Goal: Task Accomplishment & Management: Manage account settings

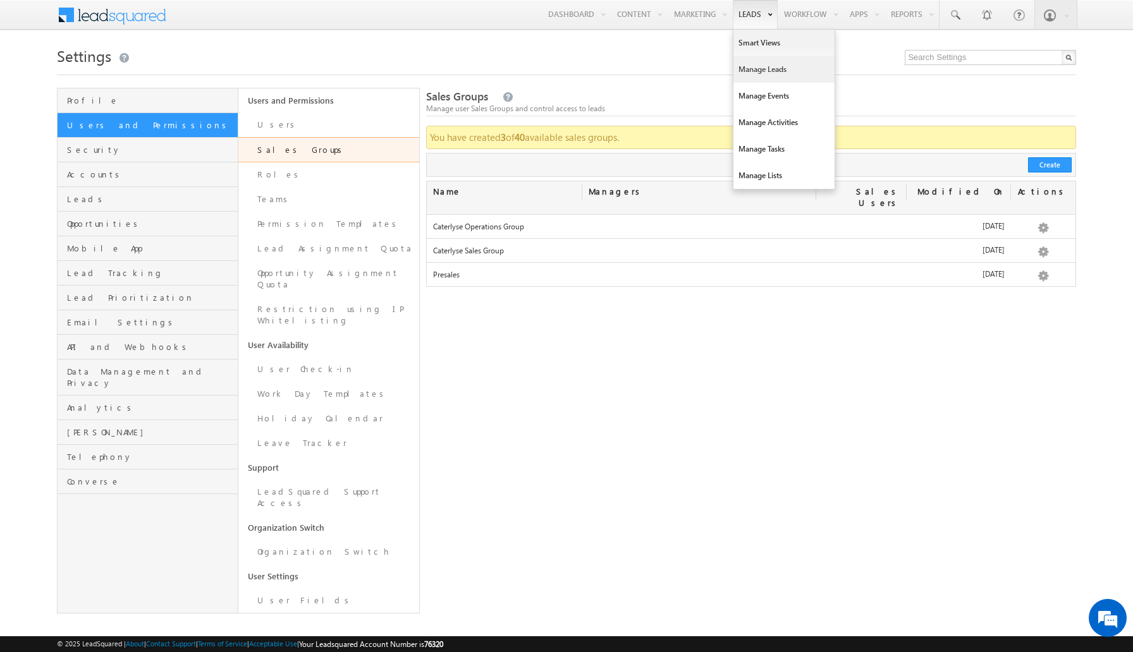
click at [791, 80] on link "Manage Leads" at bounding box center [783, 69] width 101 height 27
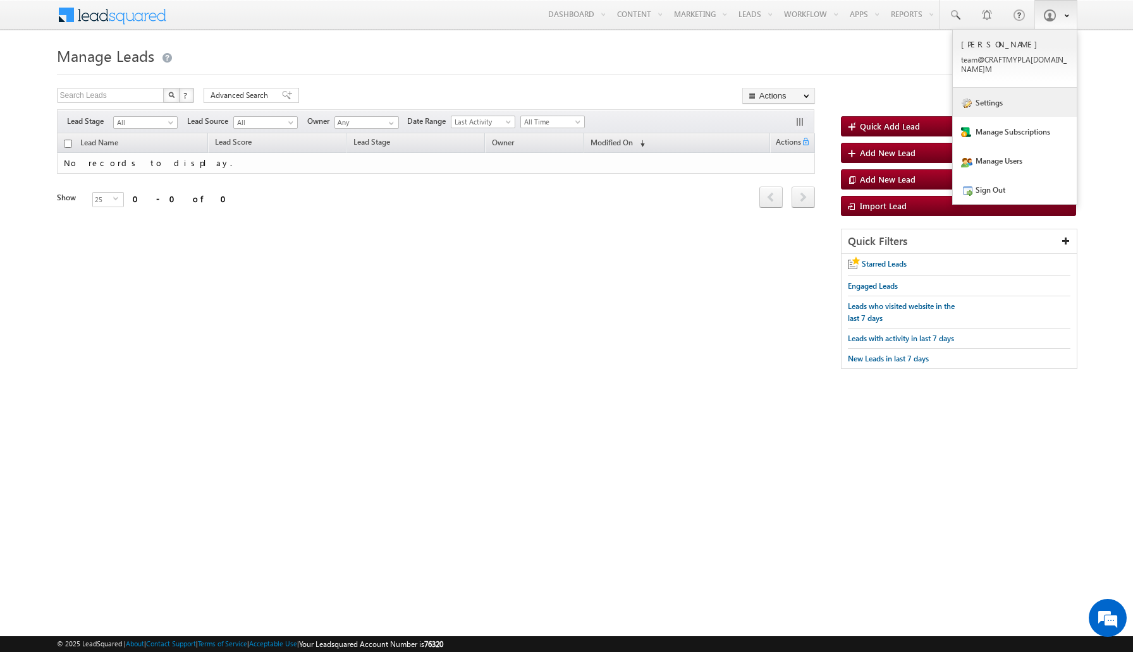
click at [1035, 104] on link "Settings" at bounding box center [1014, 102] width 124 height 29
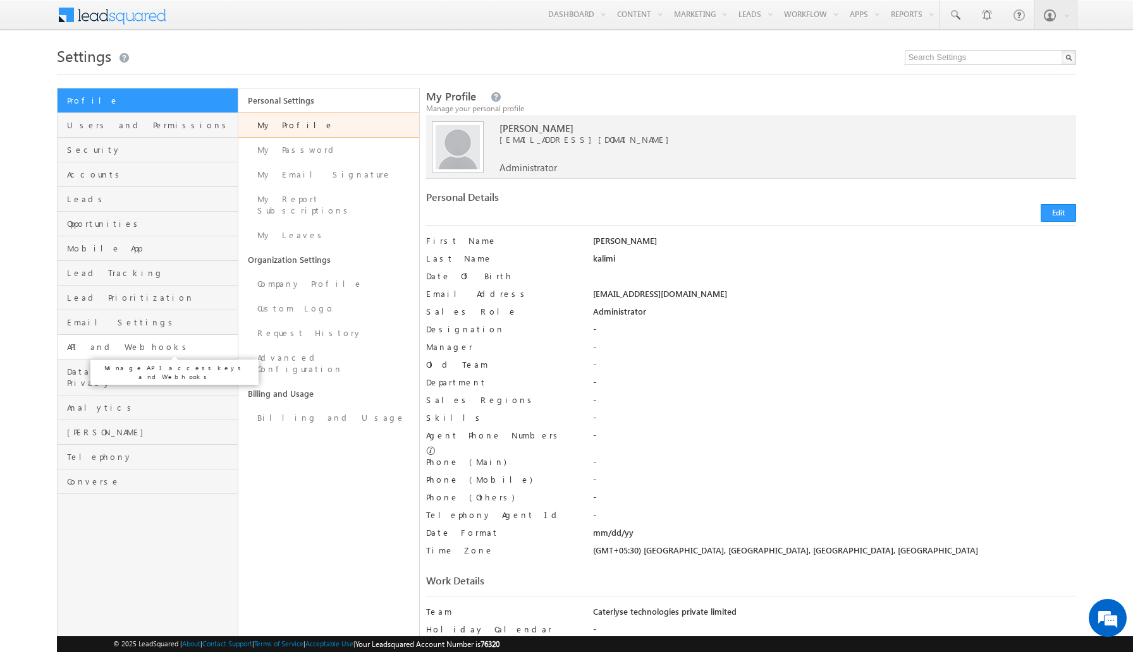
click at [155, 350] on span "API and Webhooks" at bounding box center [150, 346] width 167 height 11
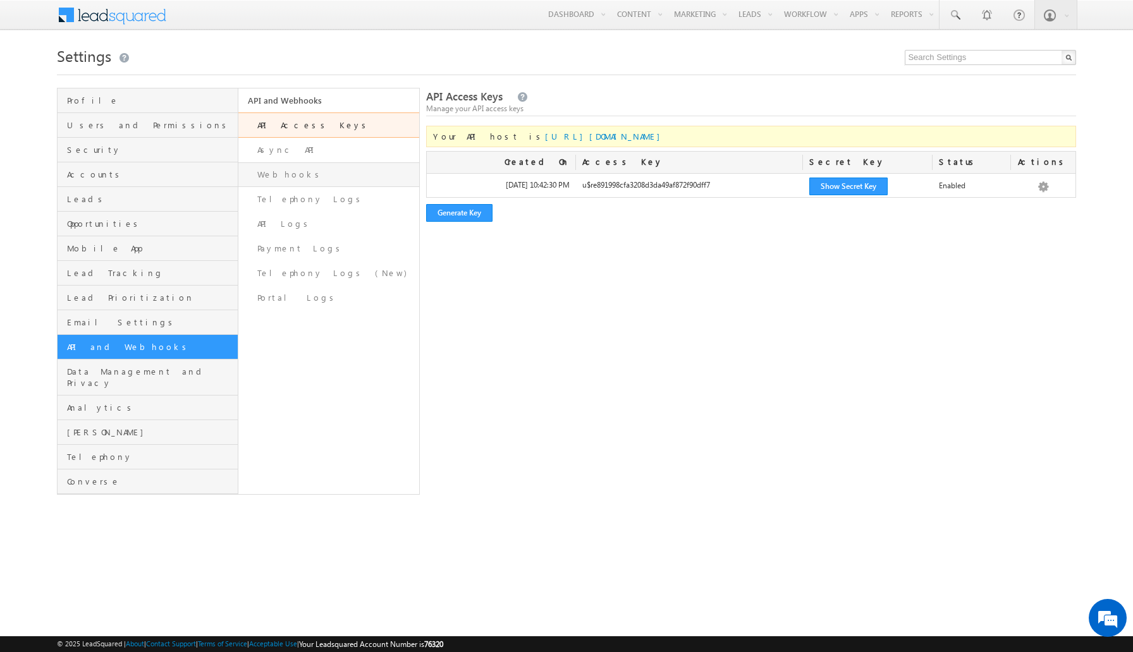
click at [330, 169] on link "Webhooks" at bounding box center [328, 174] width 181 height 25
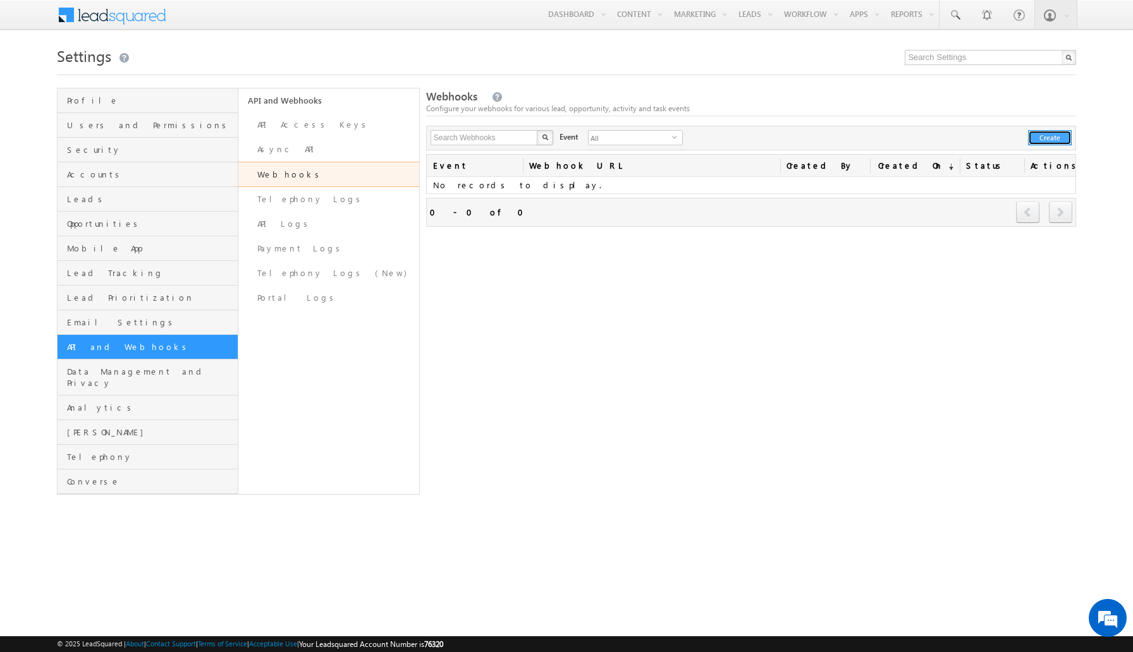
click at [1048, 143] on button "Create" at bounding box center [1050, 137] width 44 height 15
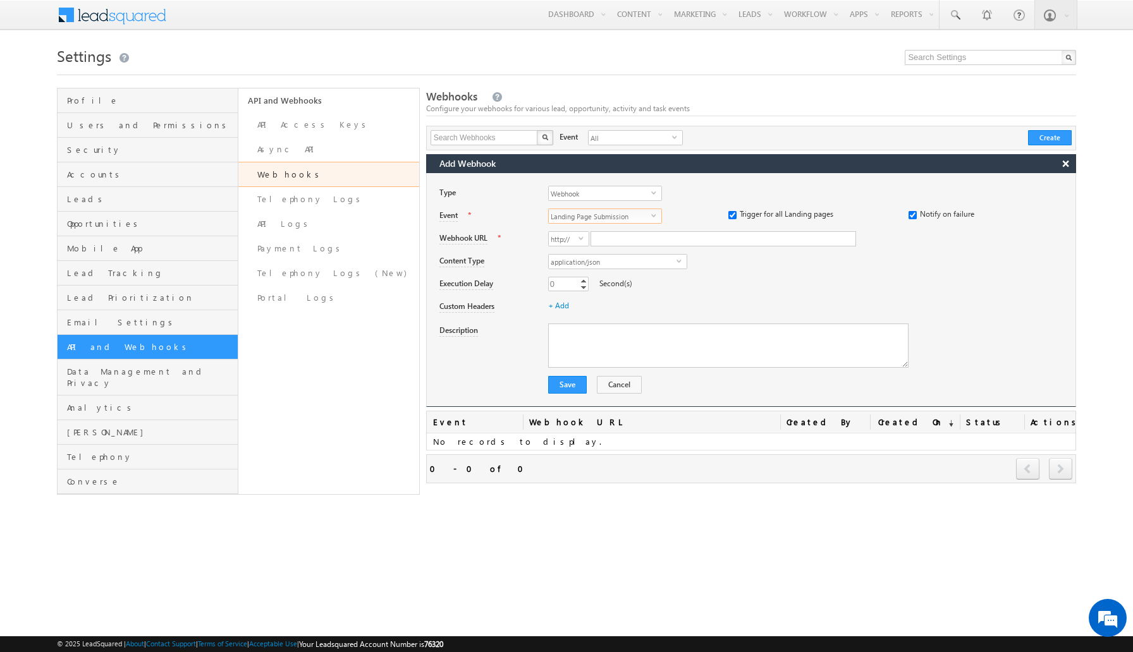
click at [651, 213] on span "select" at bounding box center [656, 215] width 10 height 6
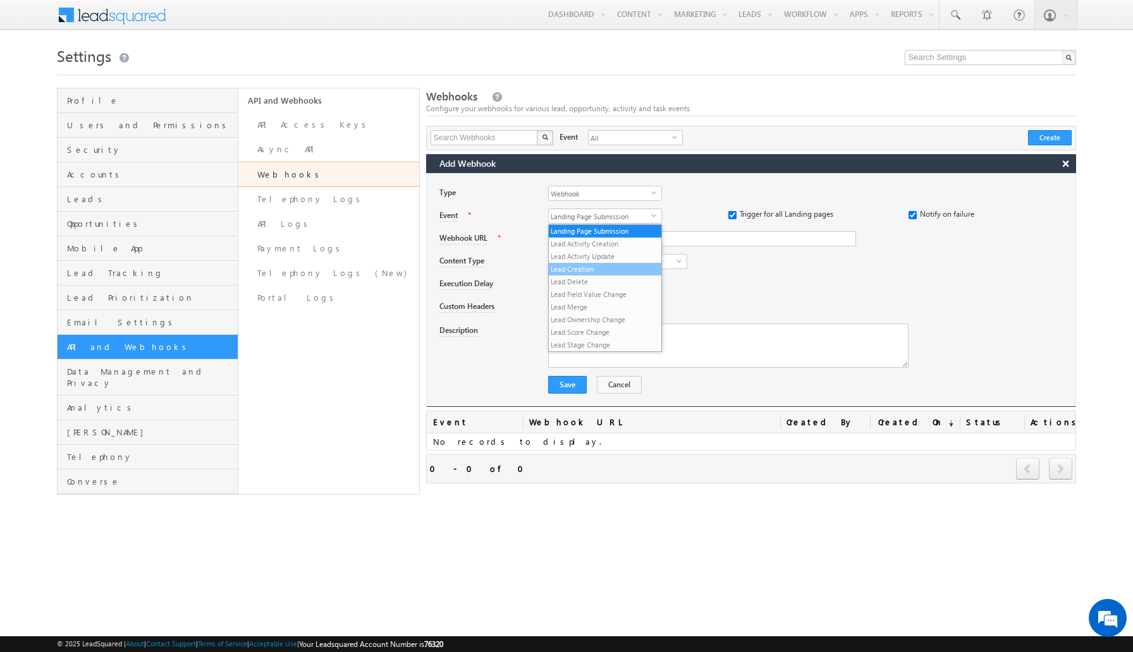
click at [611, 272] on li "Lead Creation" at bounding box center [605, 269] width 112 height 13
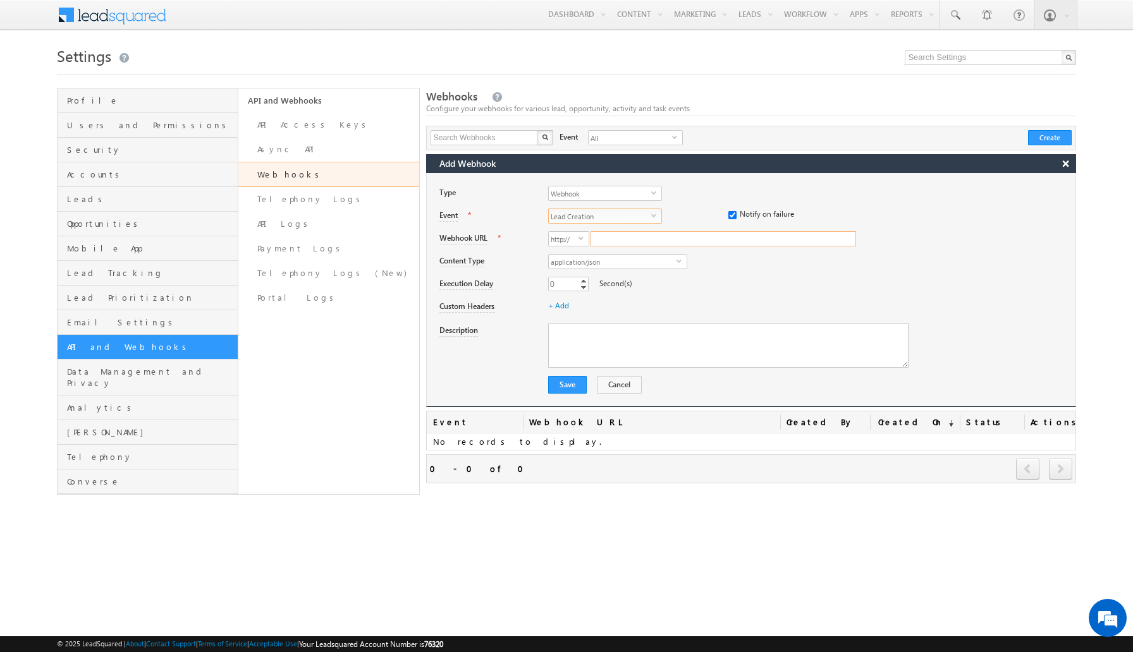
click at [628, 243] on input "Webhook URL" at bounding box center [722, 238] width 265 height 15
click at [578, 242] on span "select" at bounding box center [583, 242] width 10 height 21
click at [568, 269] on li "https://" at bounding box center [569, 266] width 40 height 13
click at [735, 260] on div "application/json select application/json" at bounding box center [812, 263] width 528 height 18
click at [657, 233] on input "Webhook URL" at bounding box center [722, 238] width 265 height 15
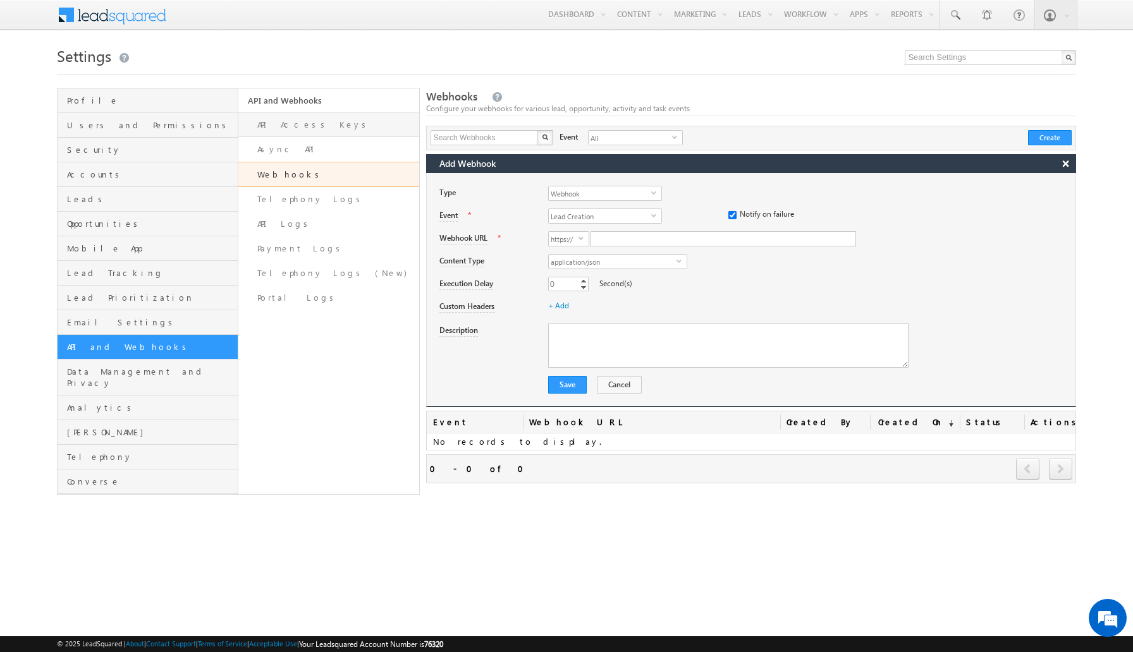
click at [332, 125] on link "API Access Keys" at bounding box center [328, 124] width 181 height 25
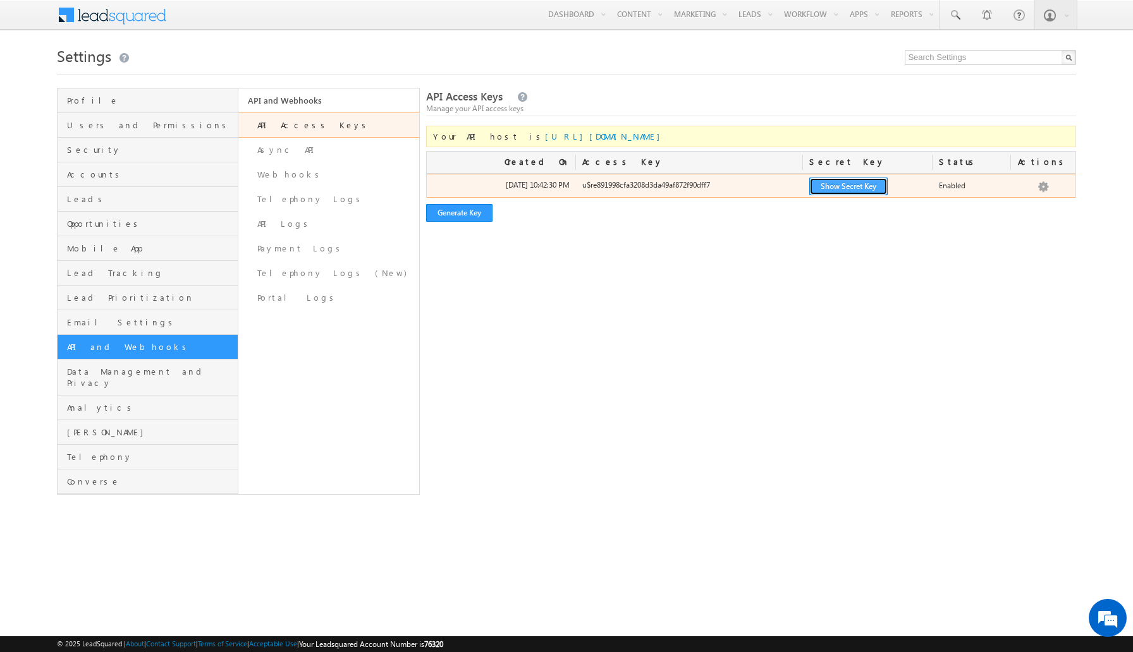
click at [859, 191] on button "Show Secret Key" at bounding box center [848, 187] width 78 height 18
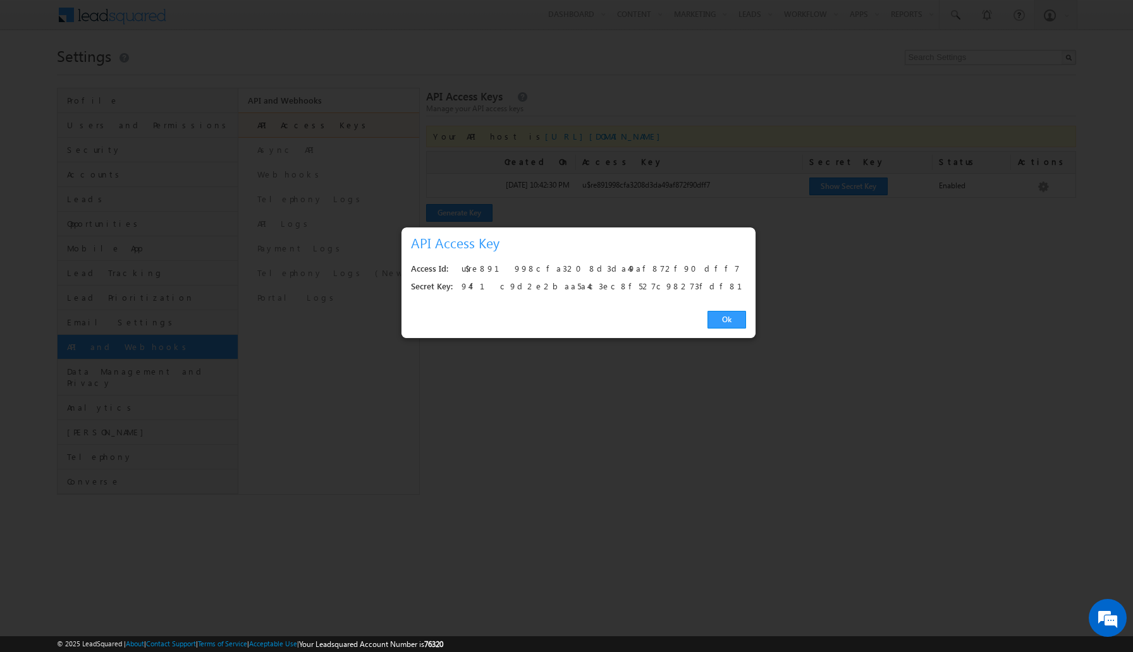
click at [564, 267] on div "u$re891998cfa3208d3da49af872f90dff7" at bounding box center [599, 269] width 277 height 18
copy div "u$re891998cfa3208d3da49af872f90dff7"
click at [590, 289] on div "94f1c9d2e2baa5a4c3ec8f527c98273fdf81c3c9" at bounding box center [599, 287] width 277 height 18
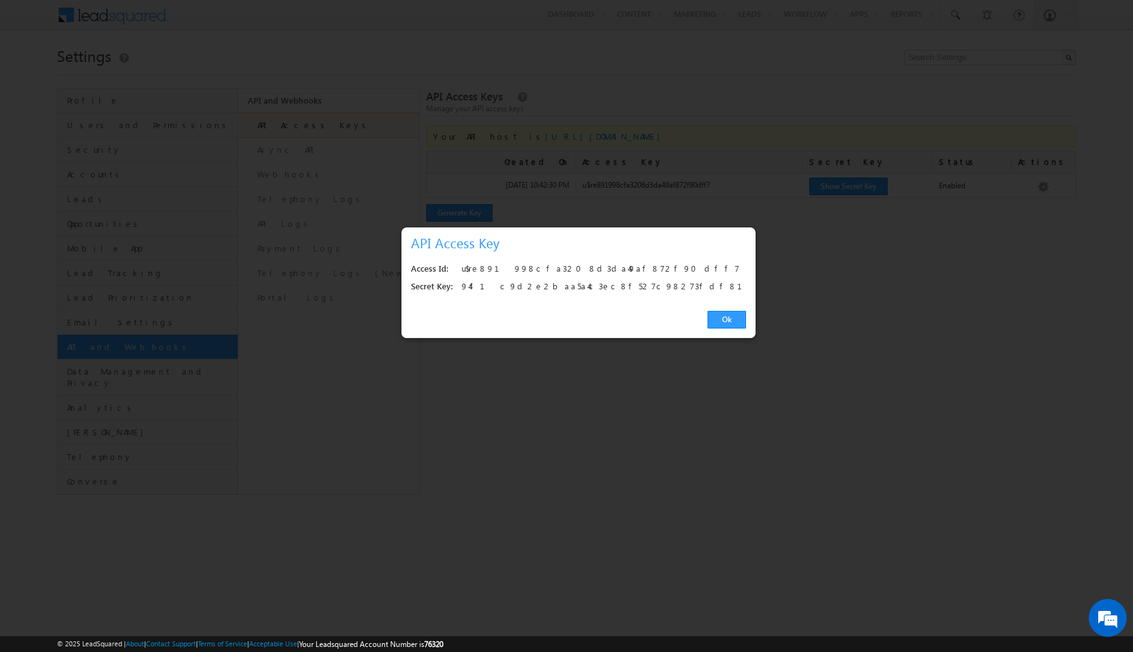
click at [590, 289] on div "94f1c9d2e2baa5a4c3ec8f527c98273fdf81c3c9" at bounding box center [599, 287] width 277 height 18
copy div "94f1c9d2e2baa5a4c3ec8f527c98273fdf81c3c9"
click at [578, 268] on div "u$re891998cfa3208d3da49af872f90dff7" at bounding box center [599, 269] width 277 height 18
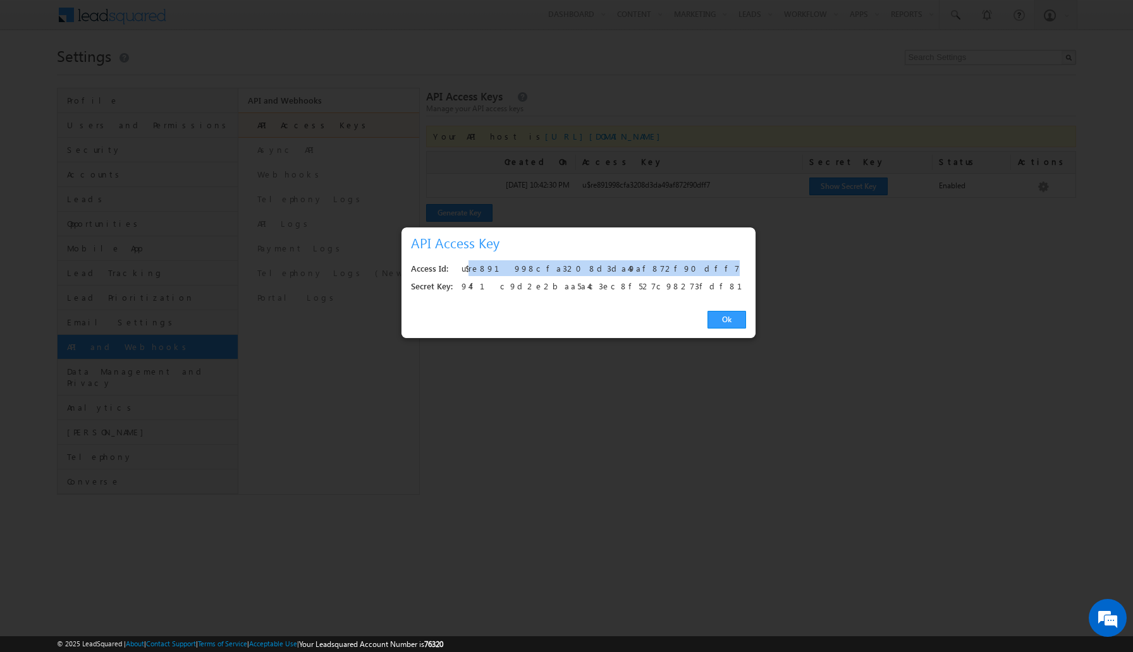
click at [578, 268] on div "u$re891998cfa3208d3da49af872f90dff7" at bounding box center [599, 269] width 277 height 18
copy div "u$re891998cfa3208d3da49af872f90dff7"
click at [715, 316] on link "Ok" at bounding box center [726, 320] width 39 height 18
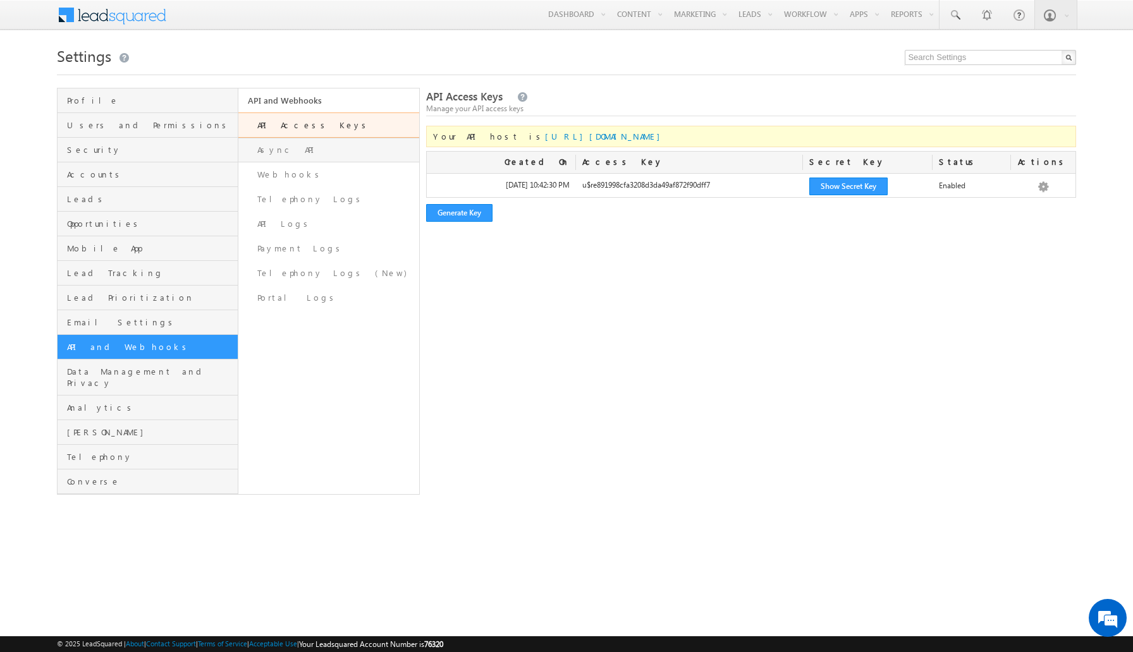
click at [326, 150] on link "Async API" at bounding box center [328, 150] width 181 height 25
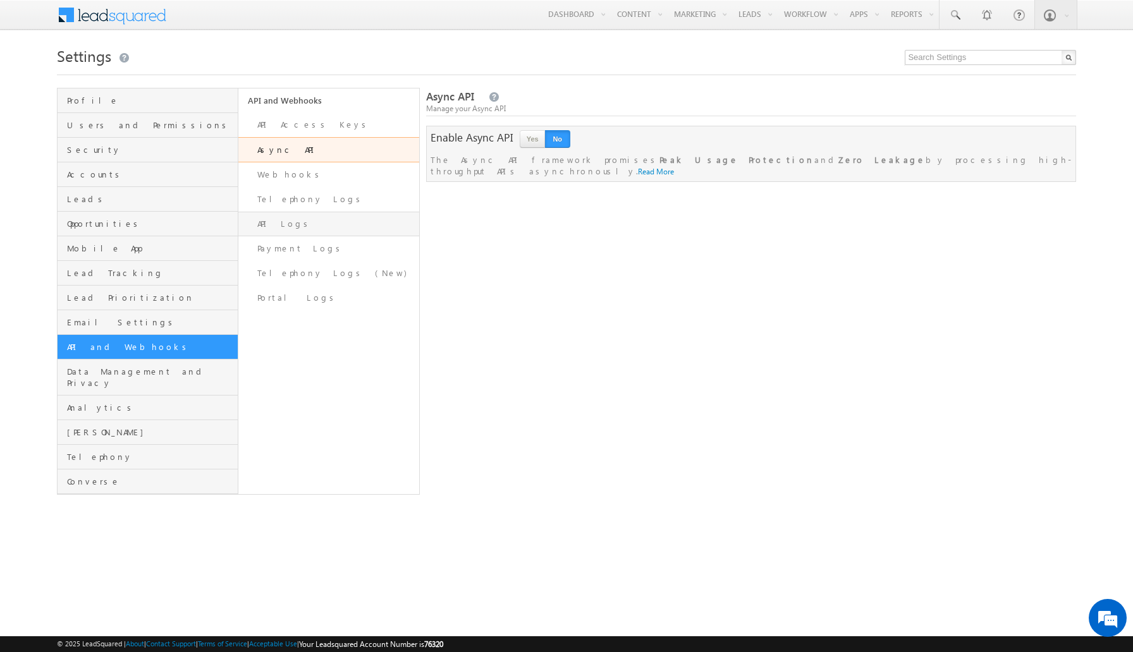
click at [299, 222] on link "API Logs" at bounding box center [328, 224] width 181 height 25
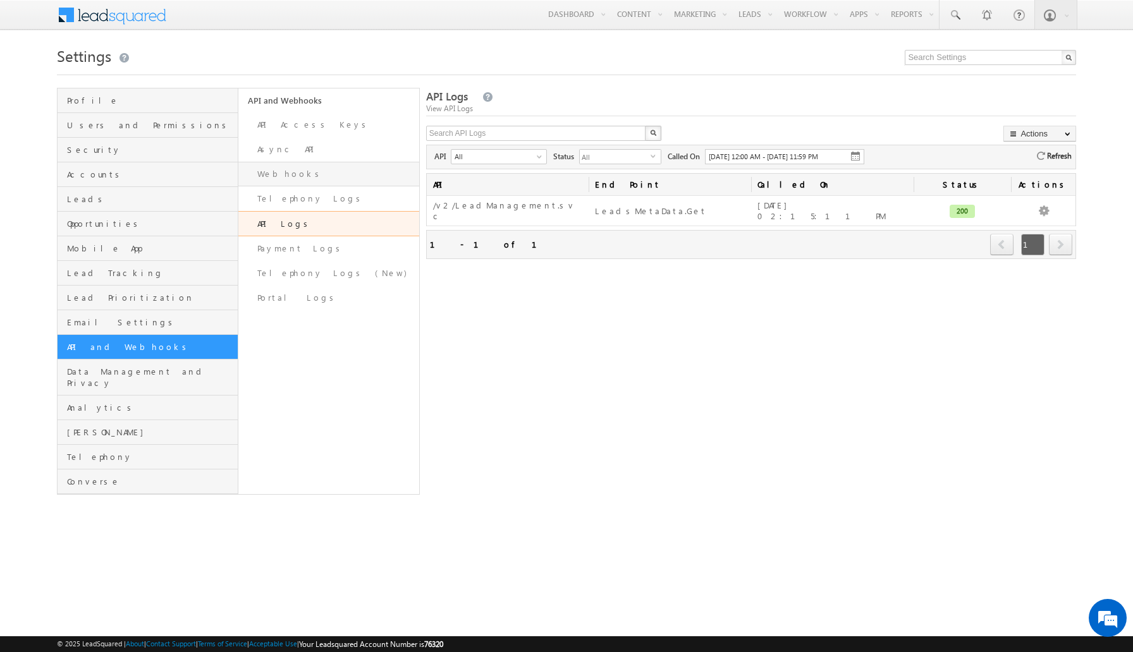
click at [345, 170] on link "Webhooks" at bounding box center [328, 174] width 181 height 25
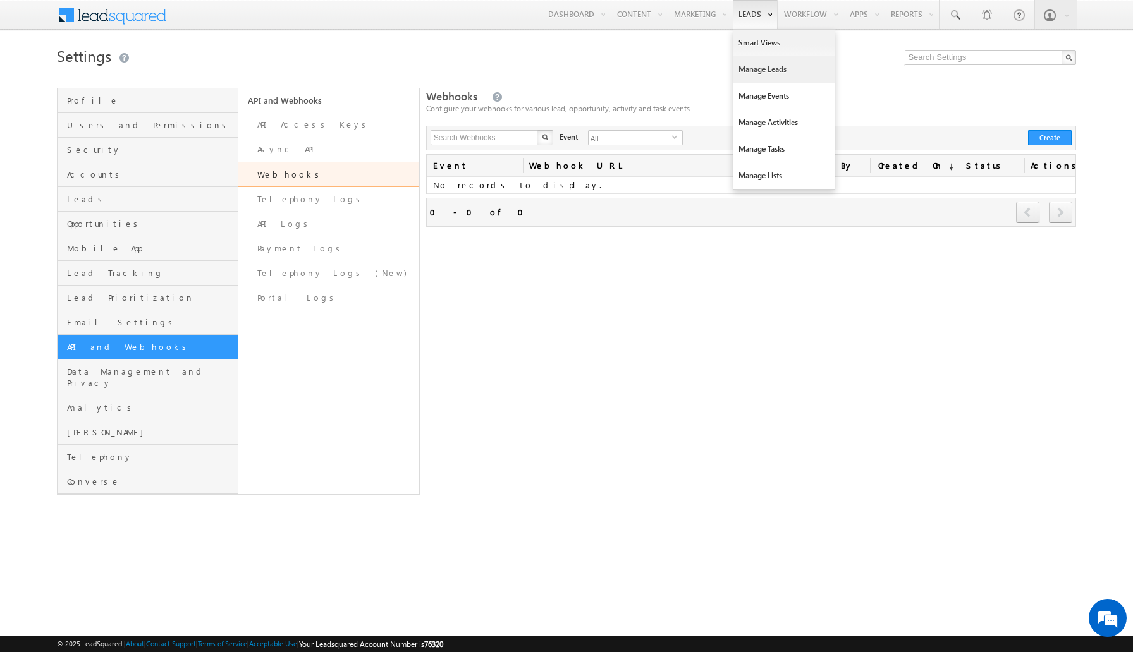
click at [761, 61] on link "Manage Leads" at bounding box center [783, 69] width 101 height 27
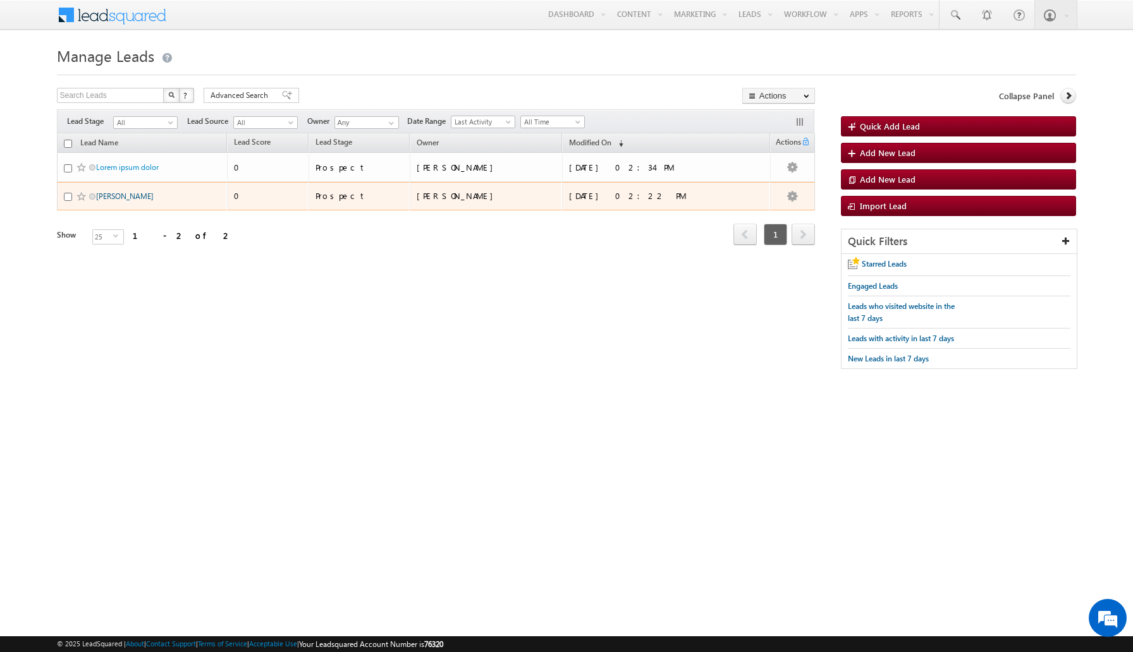
click at [120, 197] on link "[PERSON_NAME]" at bounding box center [125, 195] width 58 height 9
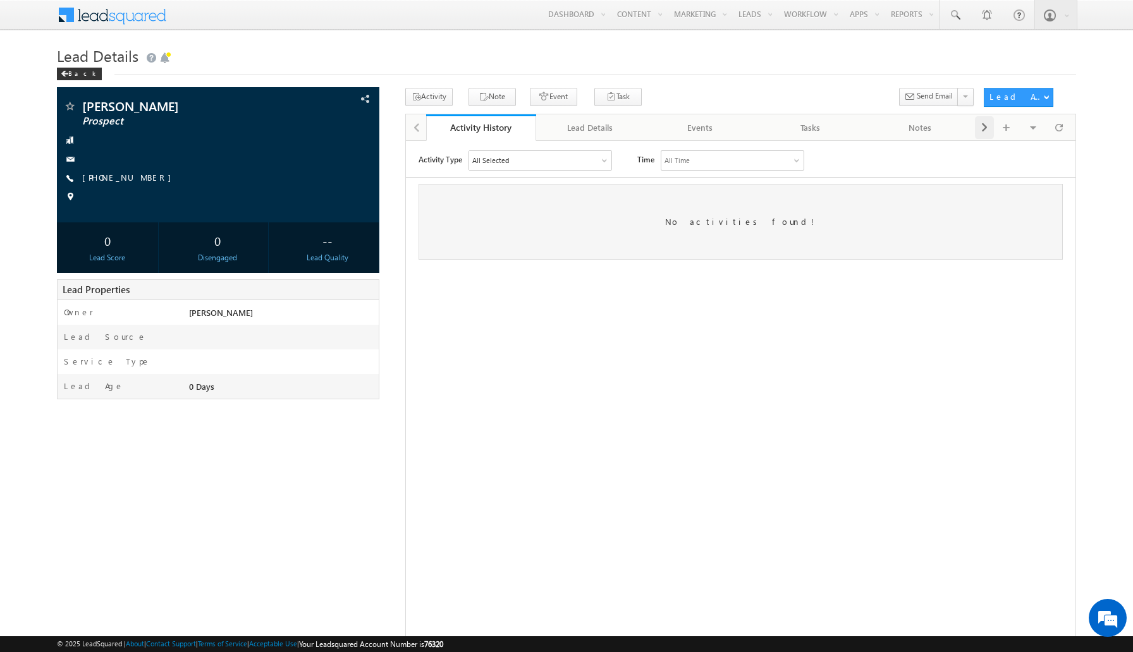
click at [980, 126] on span at bounding box center [984, 127] width 8 height 23
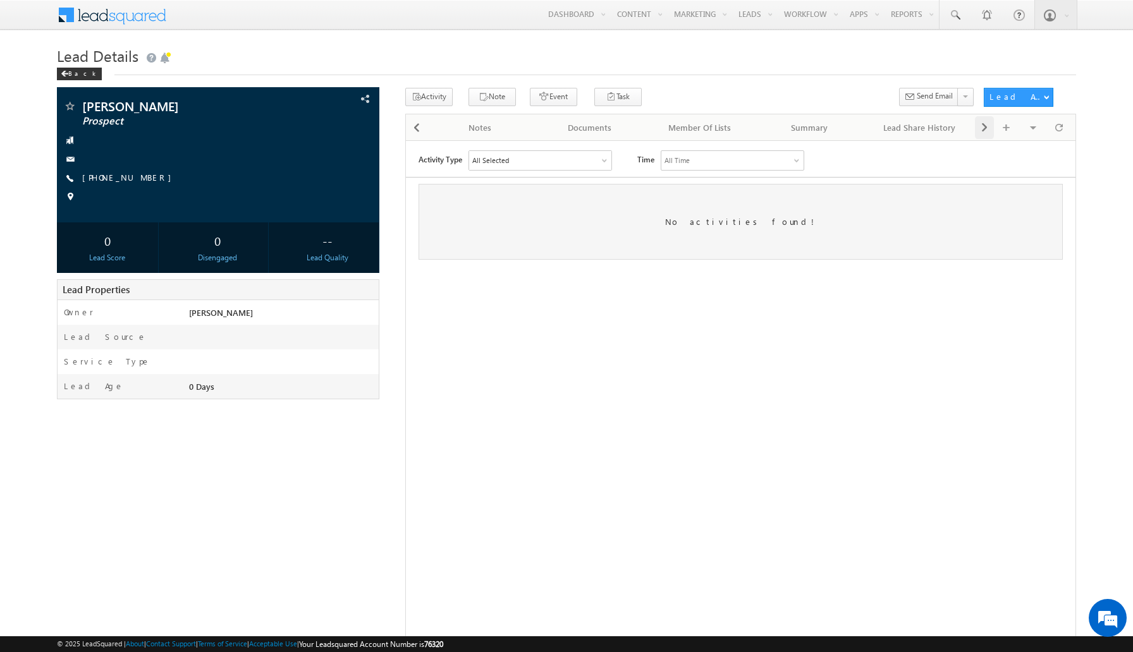
click at [980, 126] on span at bounding box center [984, 127] width 8 height 23
click at [980, 126] on div "Visible Tabs Activity History Default Lead Details Default Events Default Tasks…" at bounding box center [1023, 126] width 97 height 25
click at [420, 133] on div at bounding box center [417, 127] width 18 height 23
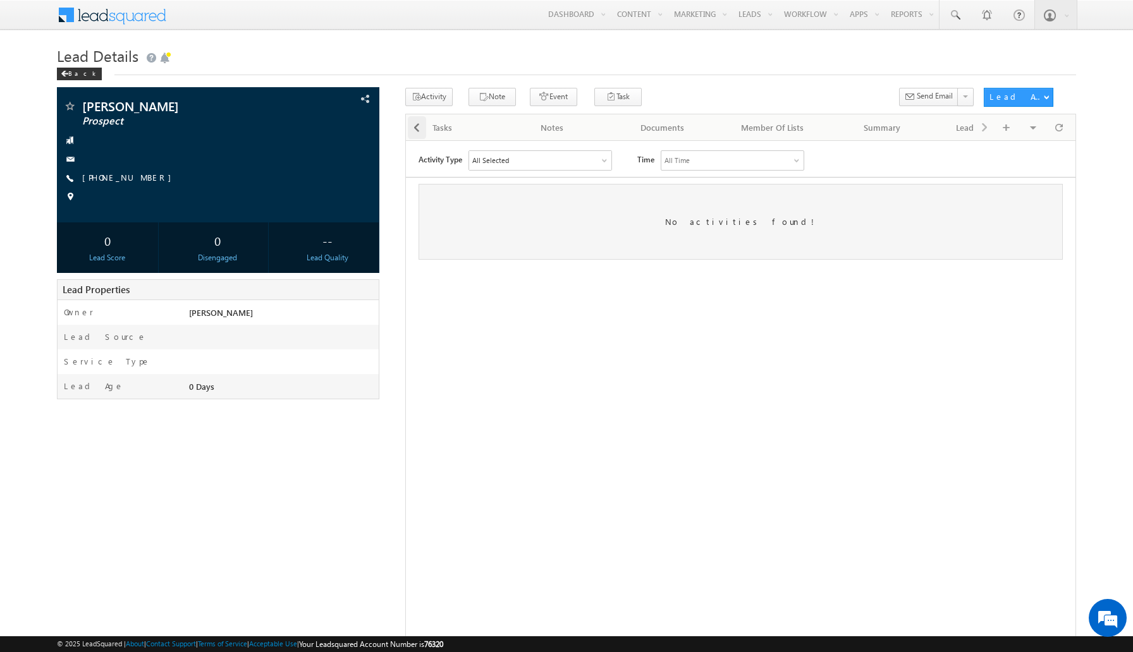
click at [420, 133] on div at bounding box center [417, 127] width 18 height 23
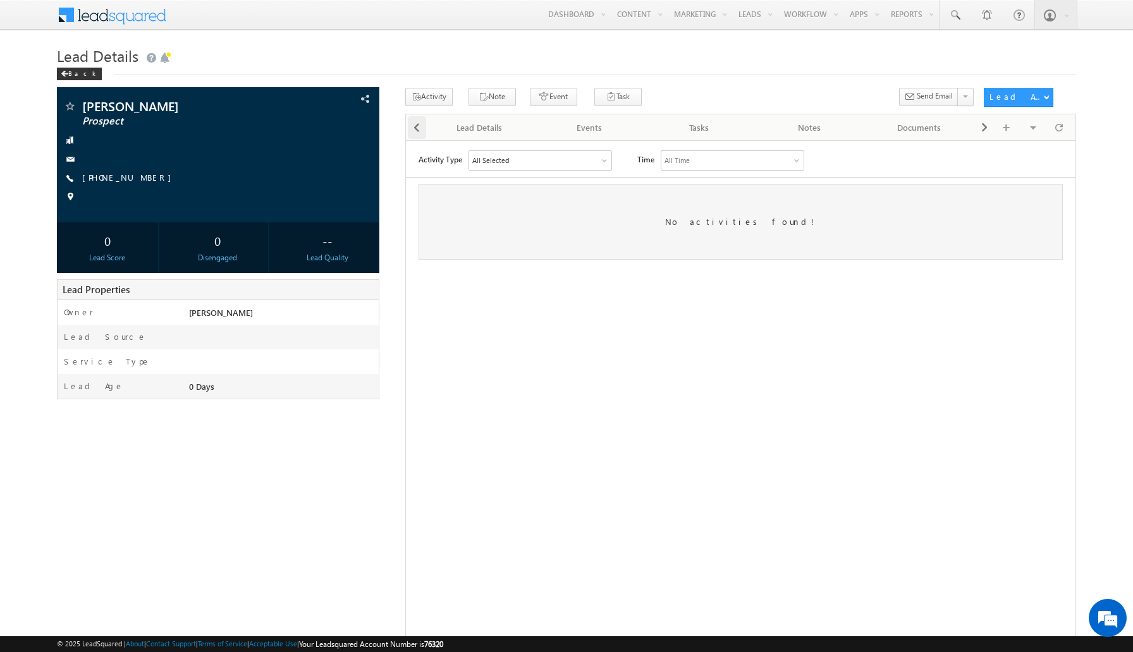
click at [420, 133] on div at bounding box center [417, 127] width 18 height 23
click at [420, 133] on div at bounding box center [416, 126] width 20 height 25
click at [595, 128] on div "Lead Details" at bounding box center [590, 127] width 88 height 15
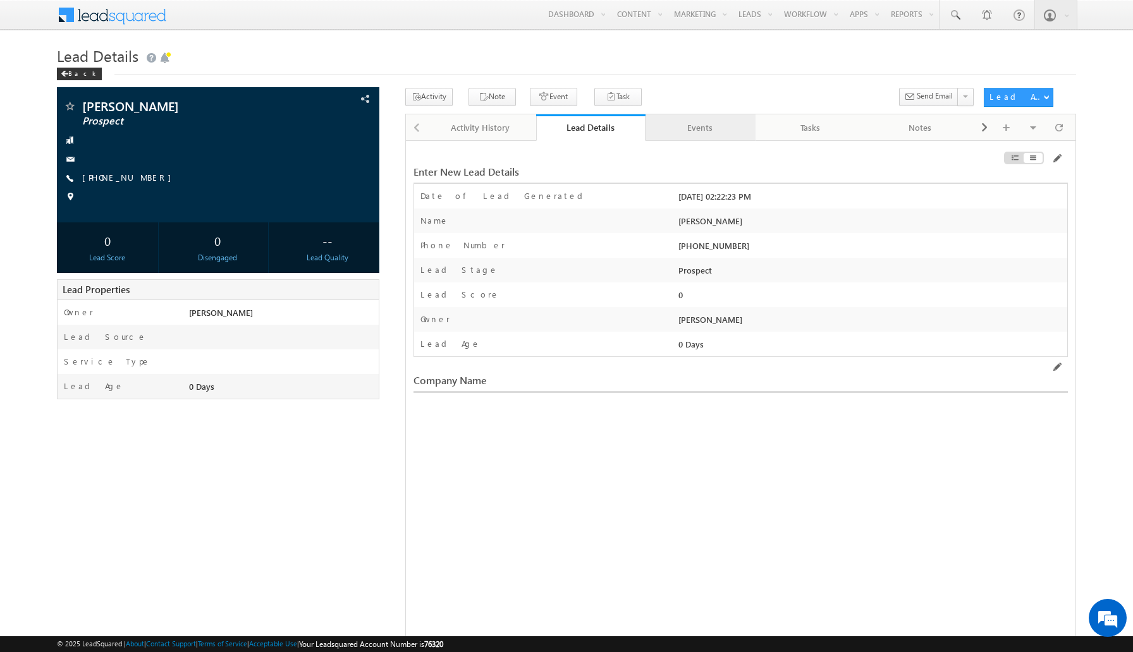
click at [714, 128] on div "Events" at bounding box center [699, 127] width 88 height 15
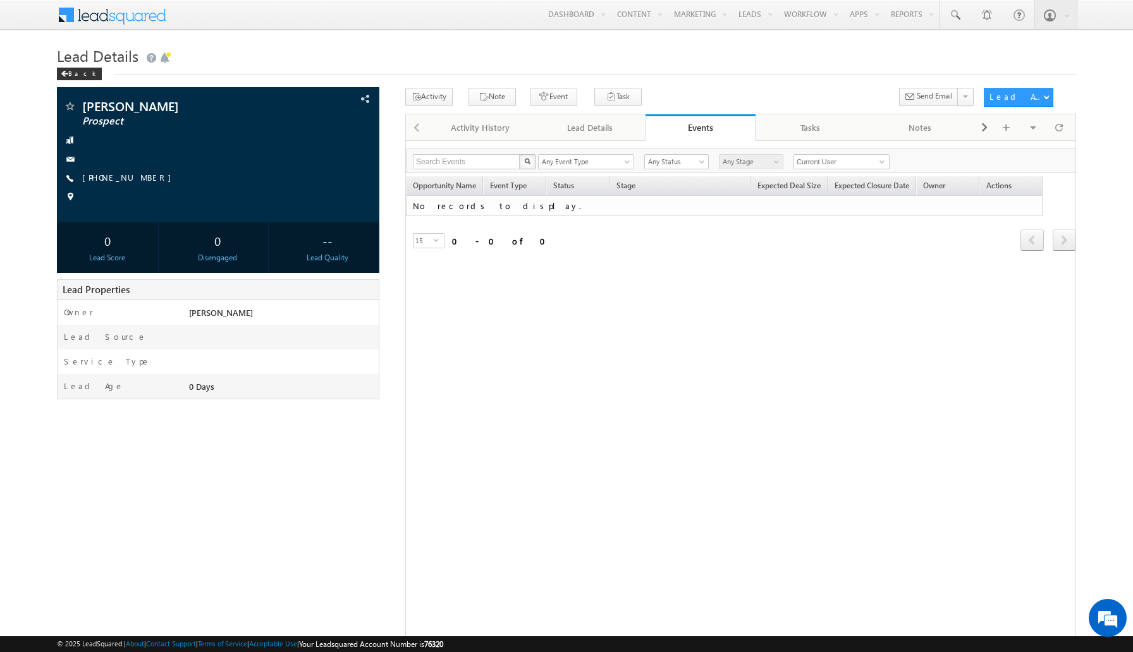
click at [777, 241] on div "Refresh first prev next last 0 - 0 of 0" at bounding box center [741, 234] width 670 height 36
click at [289, 349] on div "Service Type" at bounding box center [218, 361] width 321 height 25
click at [539, 100] on icon "button" at bounding box center [544, 98] width 10 height 12
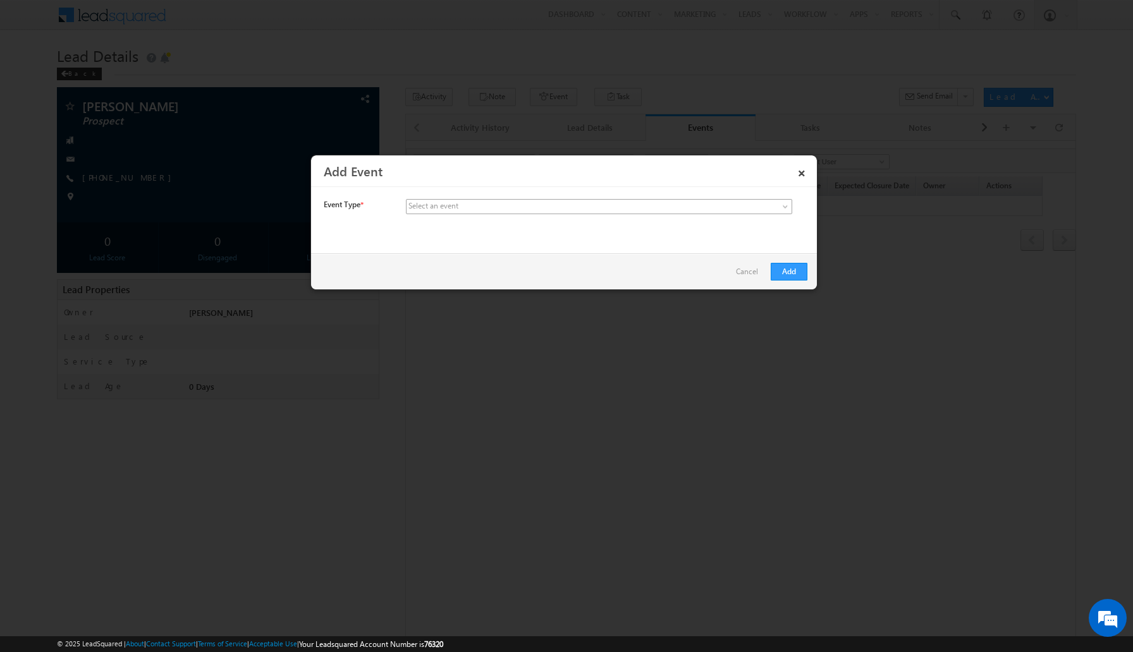
click at [592, 209] on span at bounding box center [504, 206] width 197 height 11
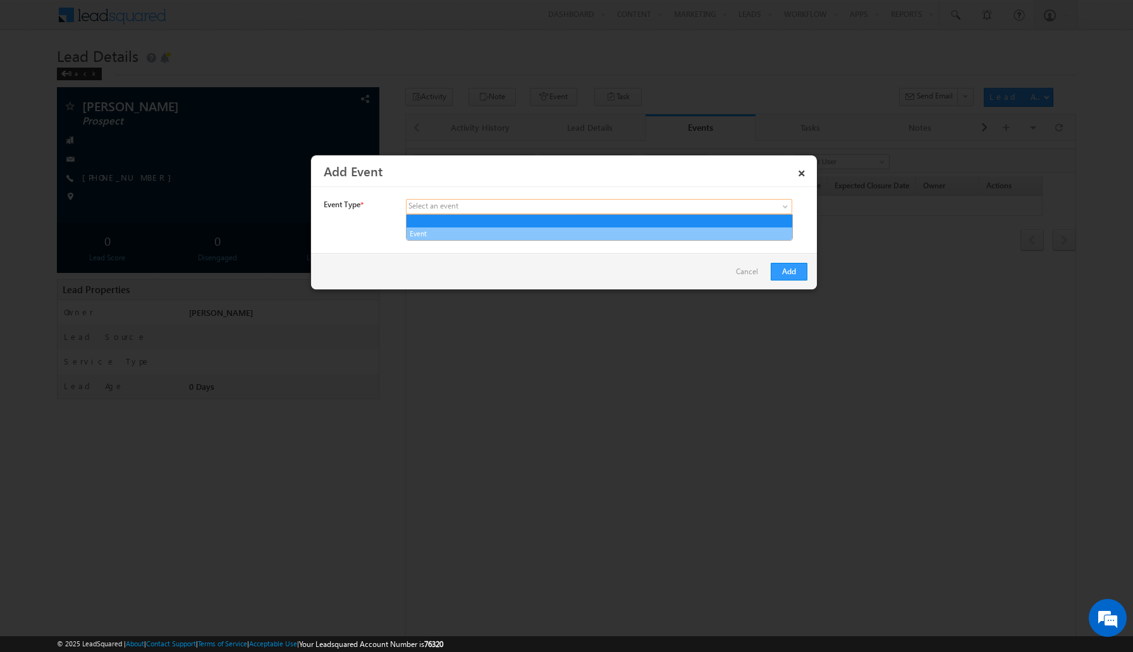
click at [563, 229] on link "Event" at bounding box center [599, 233] width 386 height 11
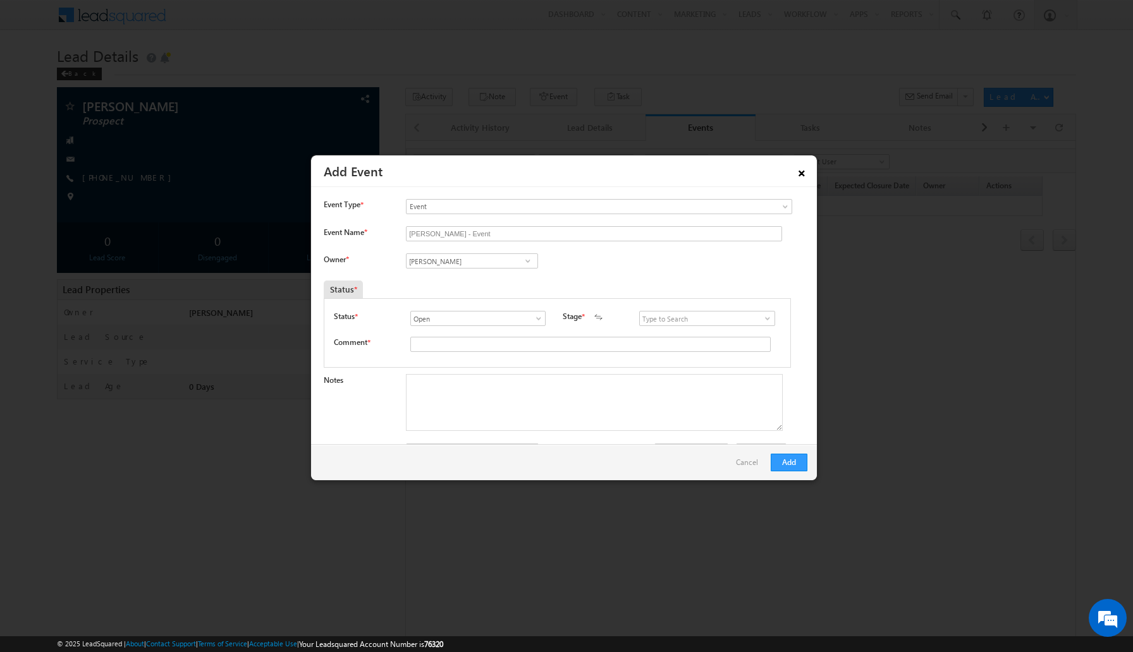
click at [804, 171] on link "×" at bounding box center [801, 171] width 21 height 22
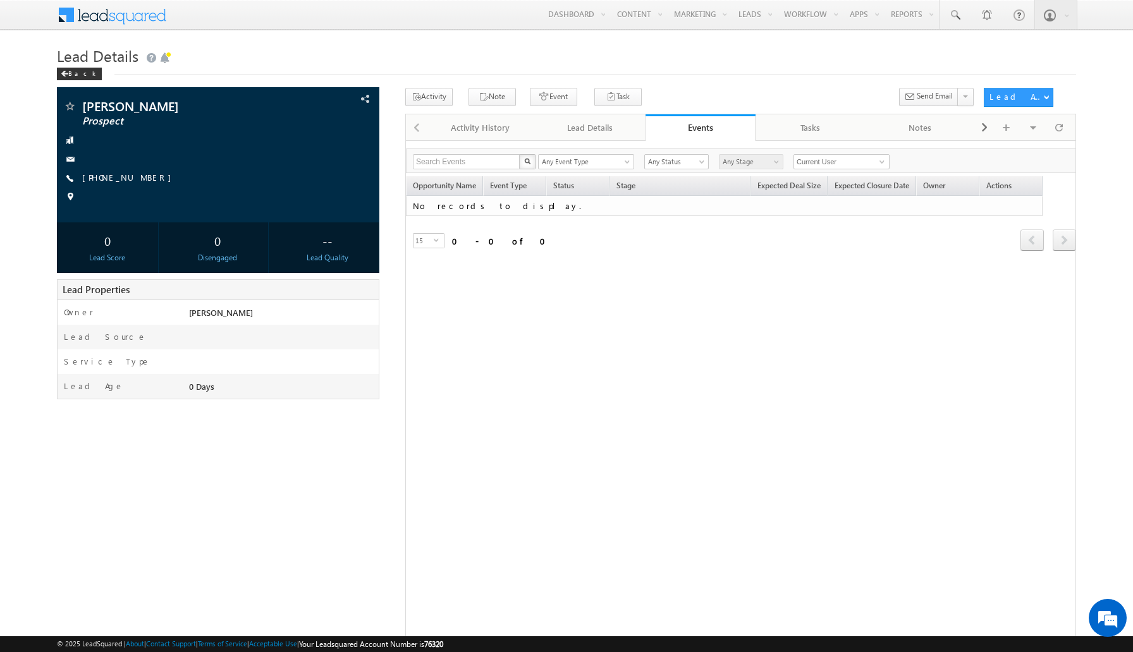
click at [521, 261] on div "Opportunity Name Event Type Status Stage Expected Deal Size Expected Closure Da…" at bounding box center [741, 222] width 670 height 93
click at [490, 123] on div "Activity History" at bounding box center [480, 127] width 88 height 15
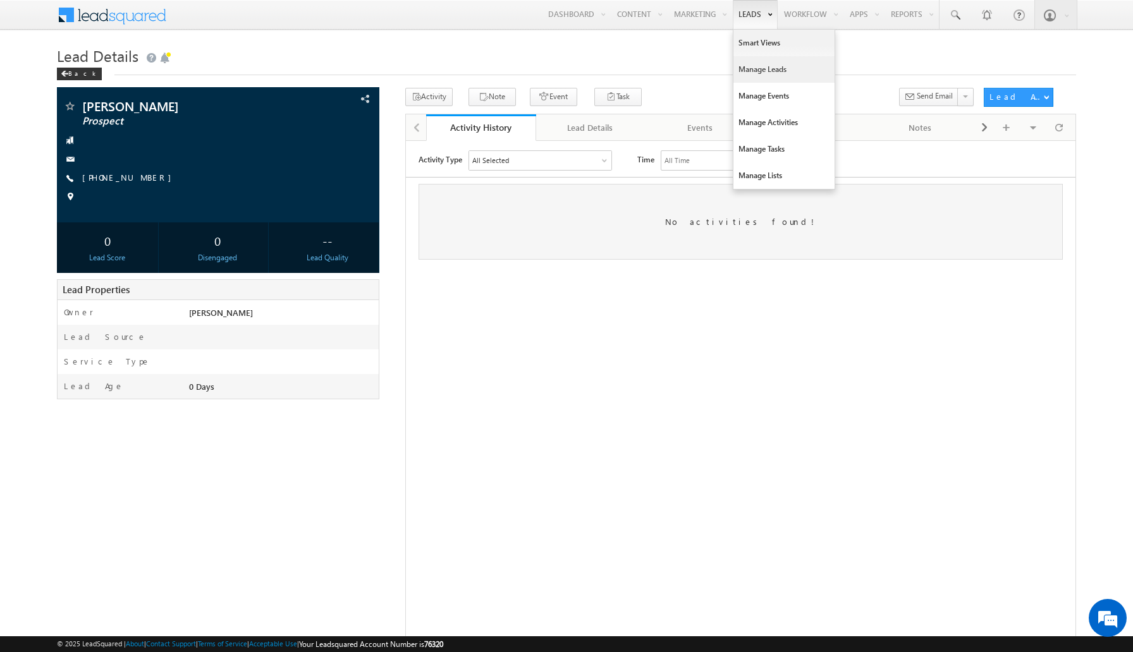
click at [753, 63] on link "Manage Leads" at bounding box center [783, 69] width 101 height 27
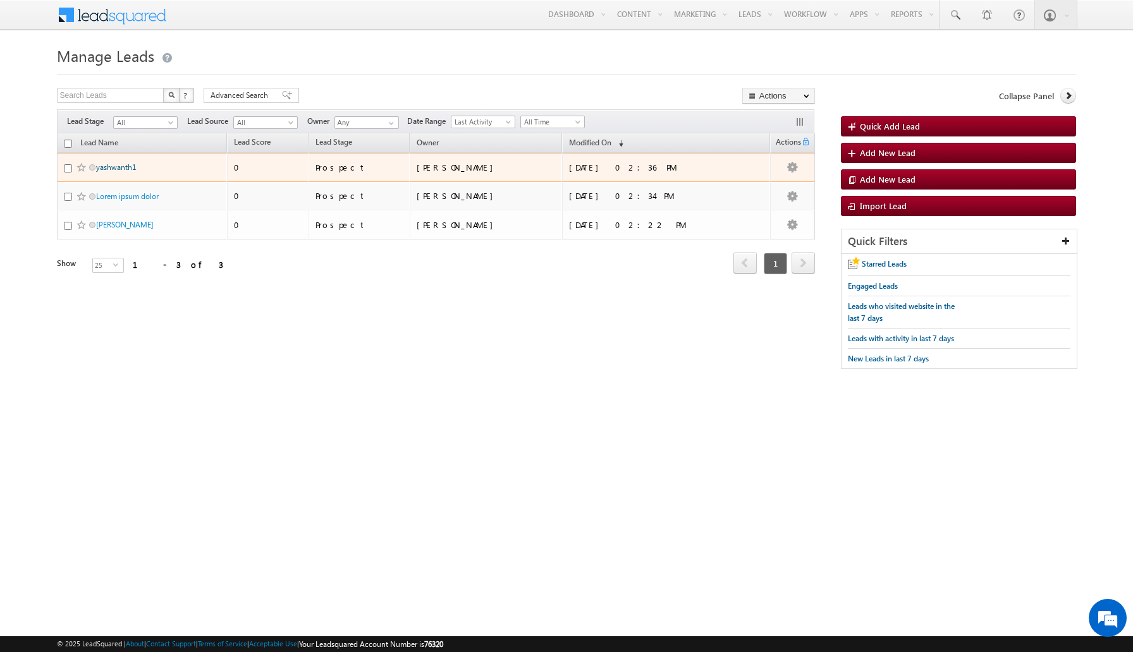
click at [121, 169] on link "yashwanth1" at bounding box center [116, 166] width 40 height 9
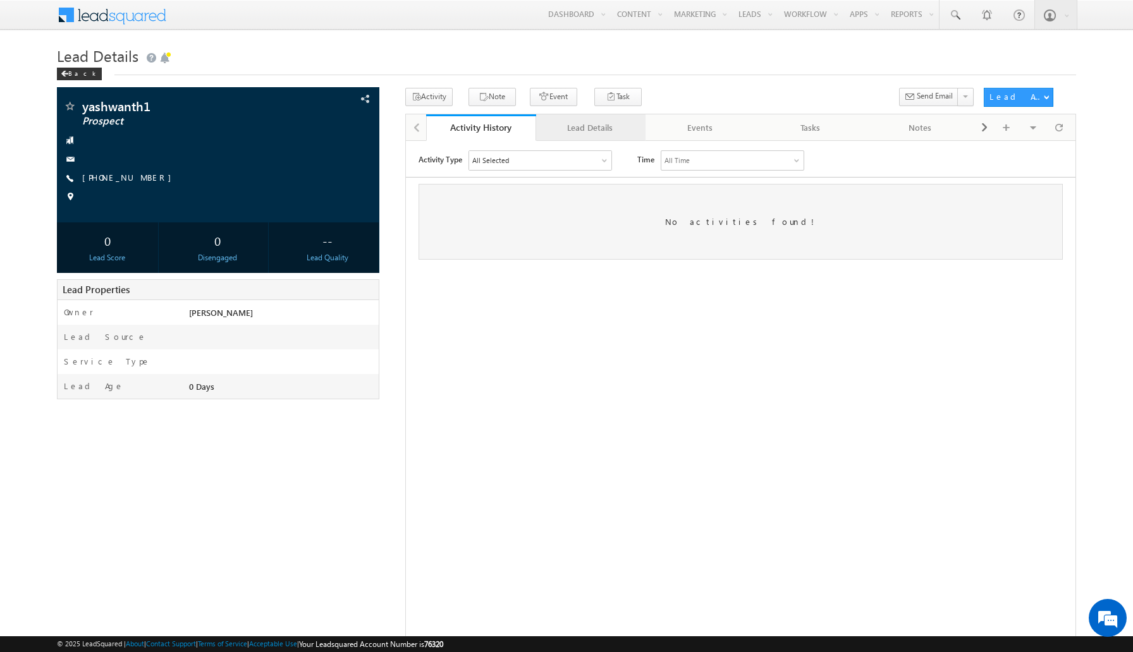
click at [591, 137] on link "Lead Details" at bounding box center [591, 127] width 110 height 27
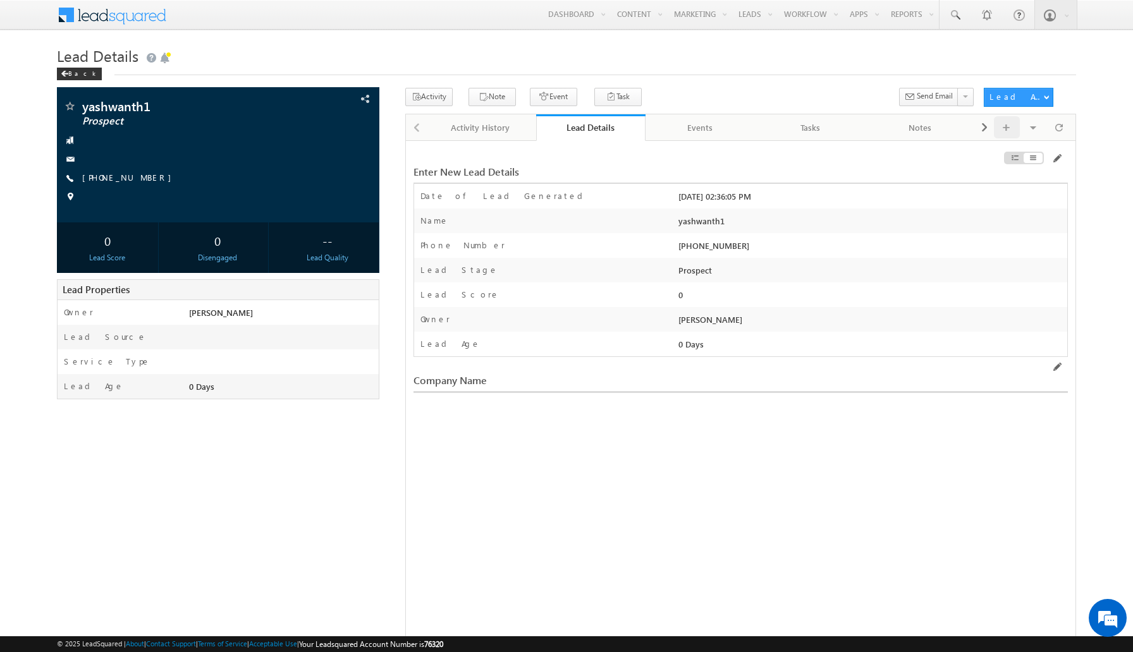
click at [1007, 126] on span at bounding box center [1006, 127] width 8 height 22
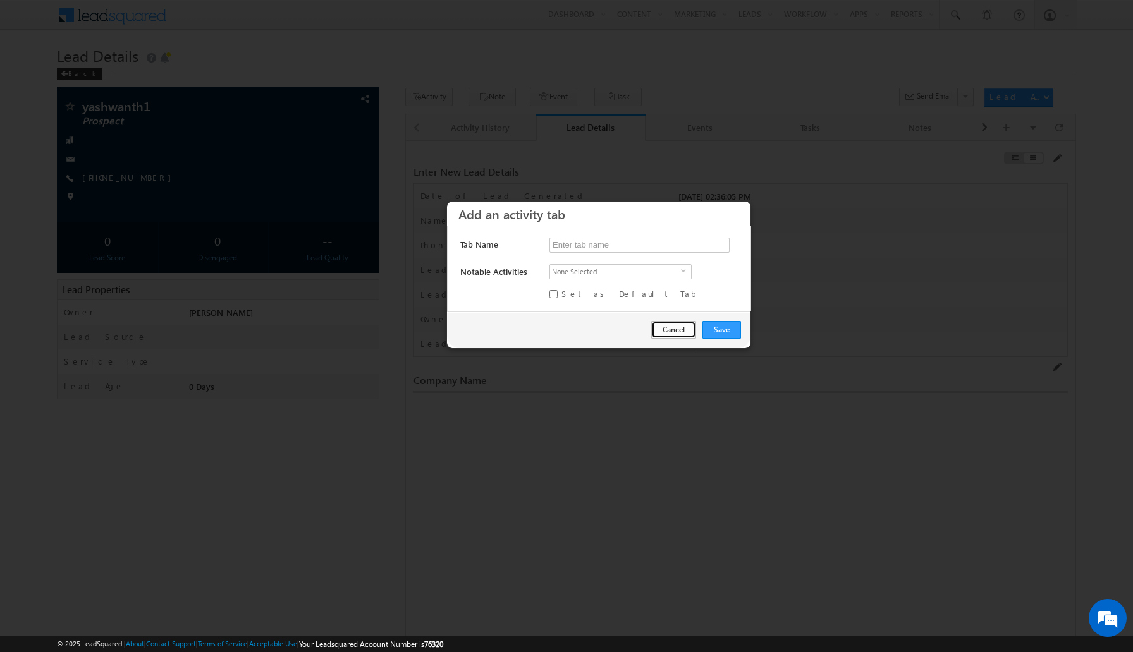
click at [679, 326] on button "Cancel" at bounding box center [673, 330] width 45 height 18
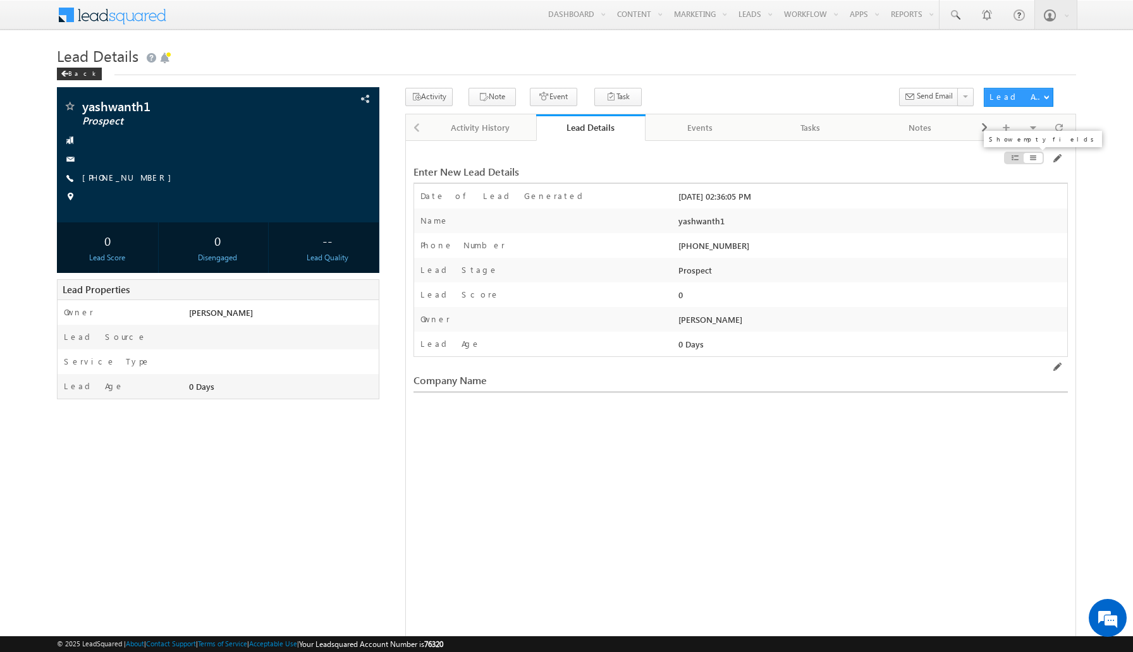
click at [1016, 161] on span at bounding box center [1014, 158] width 9 height 10
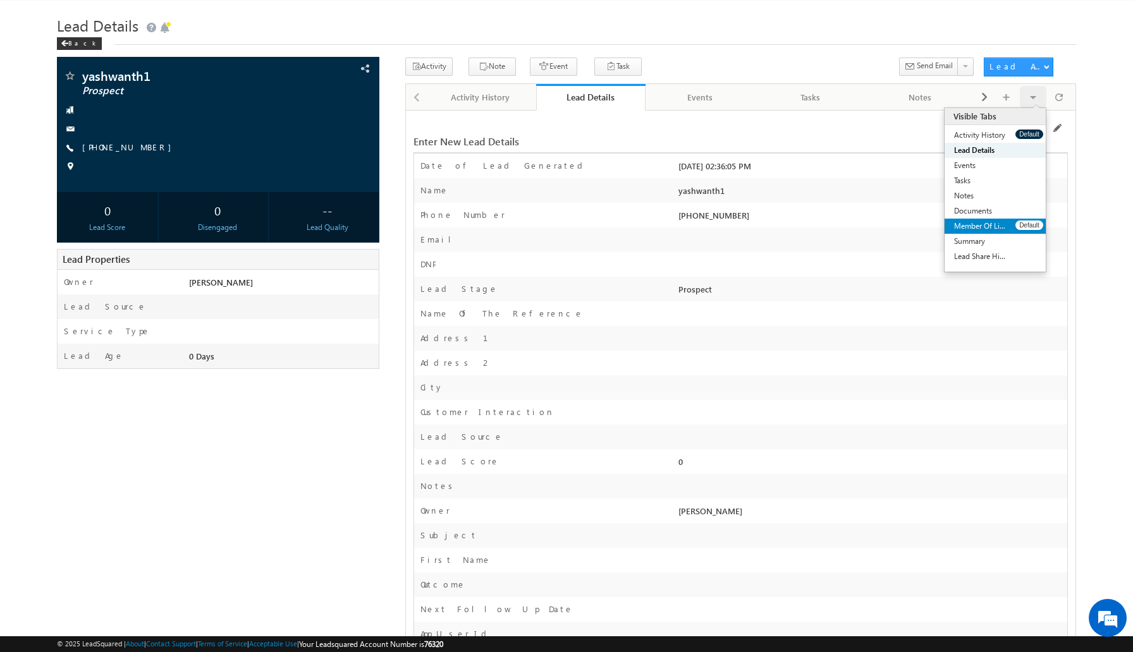
scroll to position [35, 0]
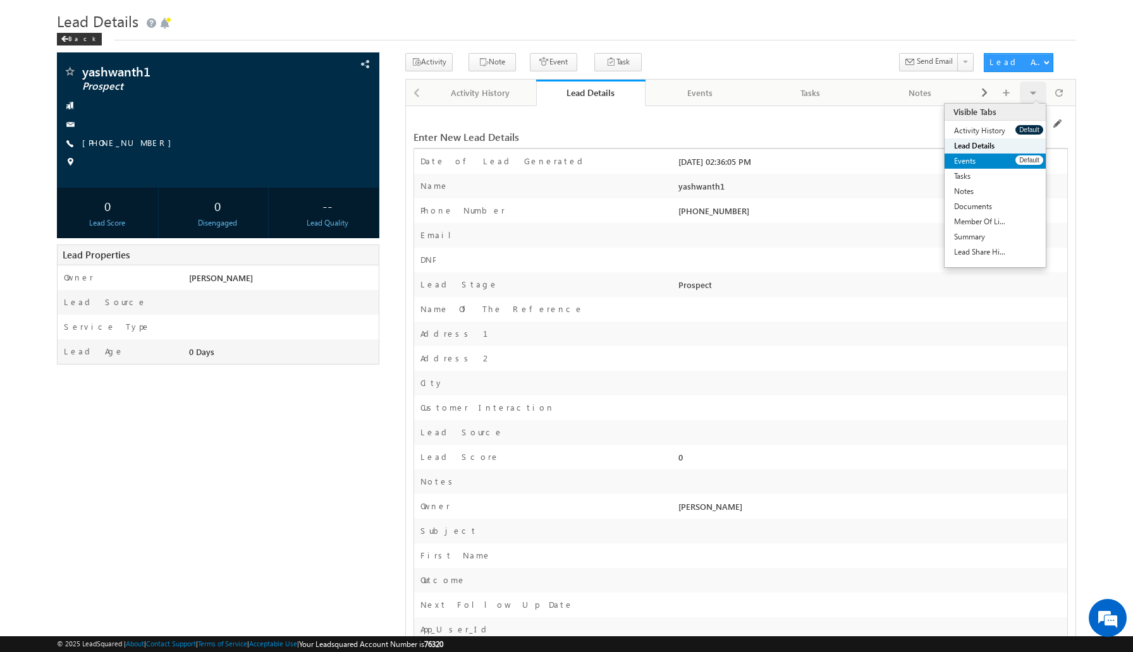
click at [1002, 165] on link "Events" at bounding box center [979, 161] width 71 height 15
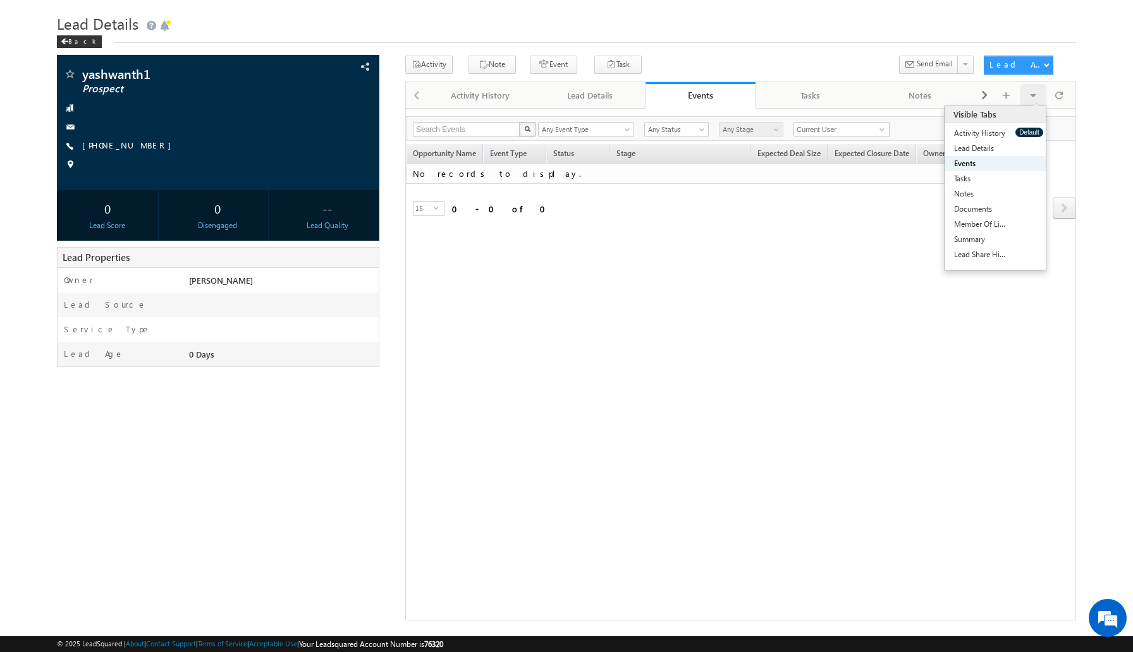
scroll to position [0, 0]
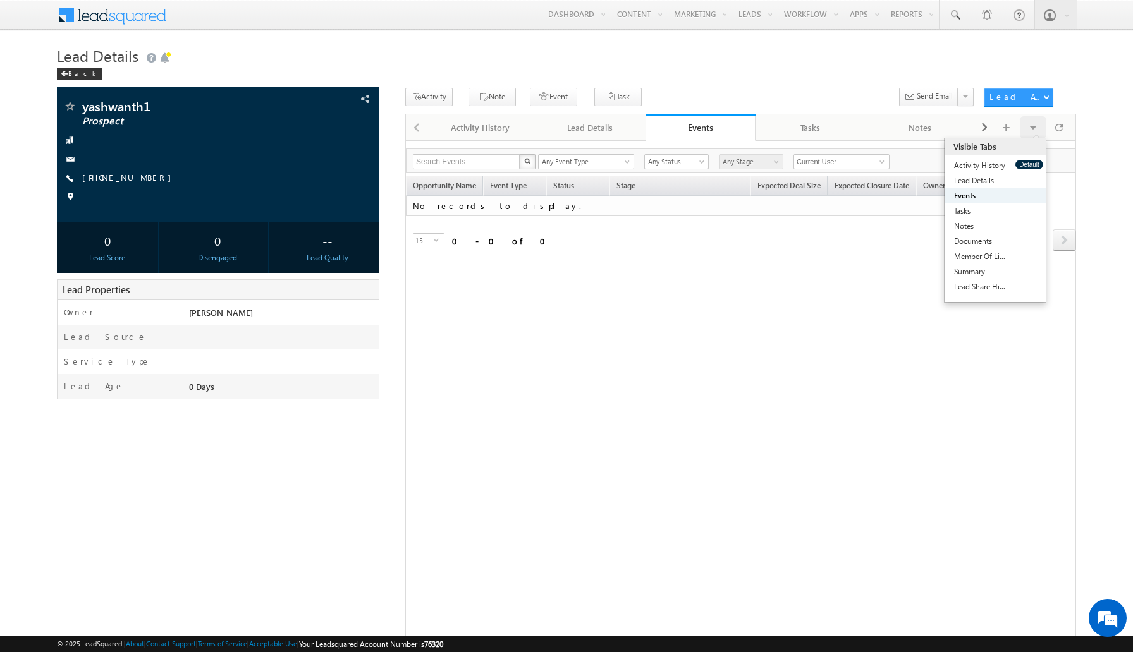
click at [847, 204] on td "No records to display." at bounding box center [724, 206] width 636 height 21
click at [765, 250] on div "Refresh first prev next last 0 - 0 of 0" at bounding box center [741, 234] width 670 height 36
click at [702, 128] on div "Events" at bounding box center [700, 127] width 91 height 12
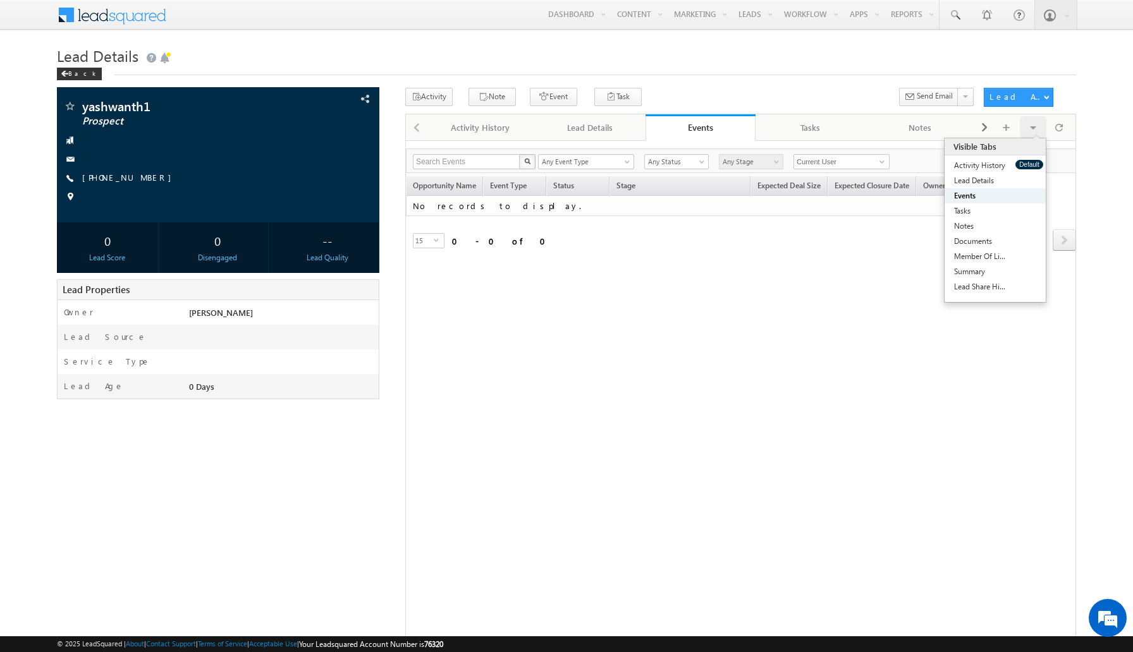
click at [702, 128] on div "Events" at bounding box center [700, 127] width 91 height 12
click at [681, 311] on div "Enter New Lead Details Date of Lead Generated * 10/14/25 02:36:05 PM Name *" at bounding box center [740, 396] width 671 height 513
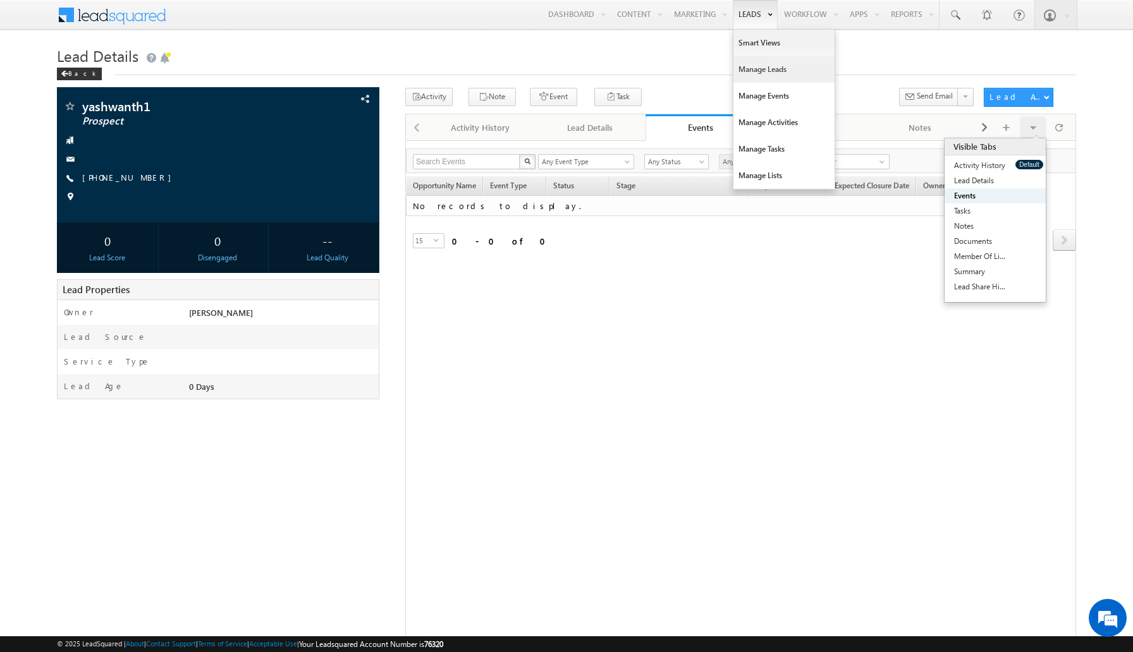
click at [781, 77] on link "Manage Leads" at bounding box center [783, 69] width 101 height 27
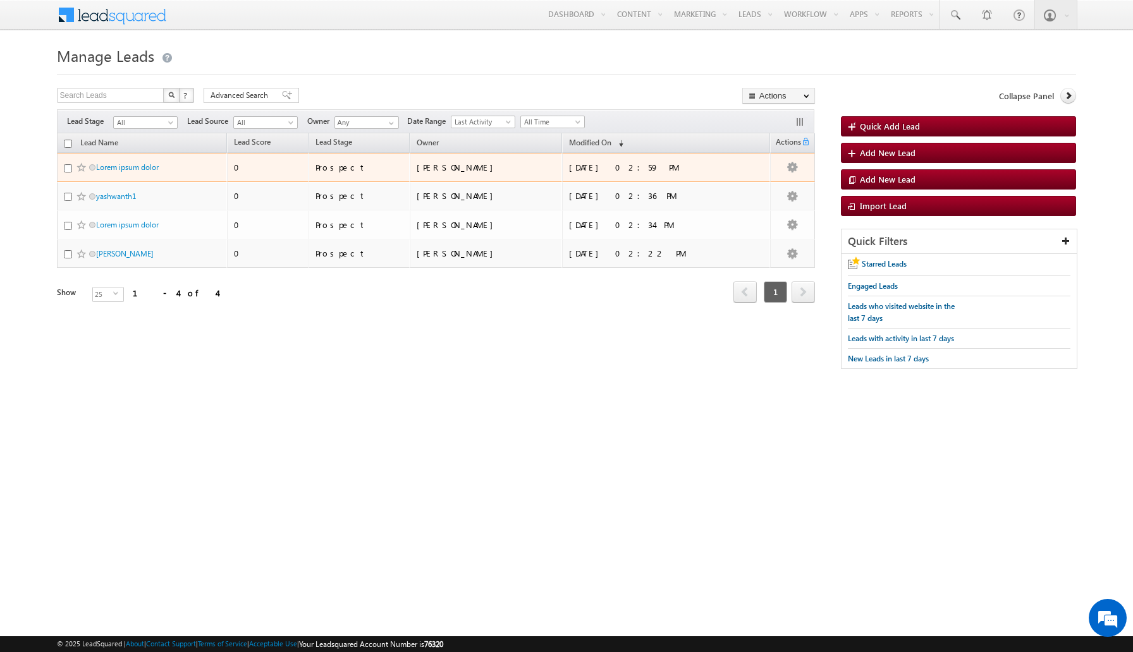
click at [121, 173] on span "Lorem ipsum dolor" at bounding box center [138, 167] width 85 height 12
click at [130, 167] on link "Lorem ipsum dolor" at bounding box center [127, 166] width 63 height 9
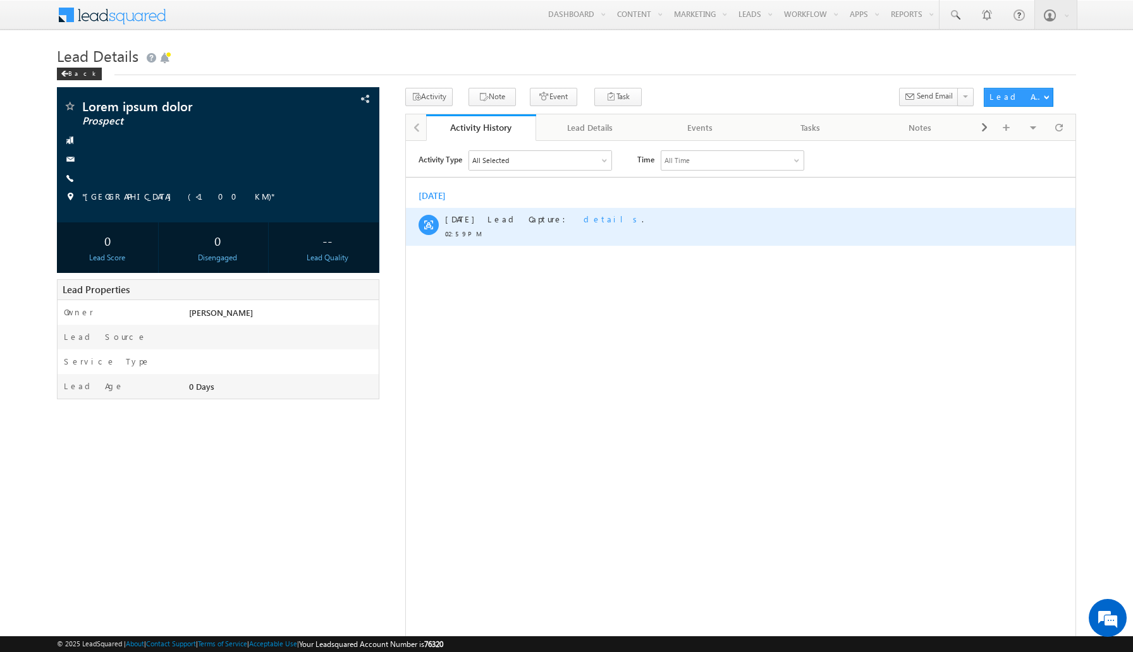
click at [583, 218] on span "details" at bounding box center [612, 218] width 58 height 11
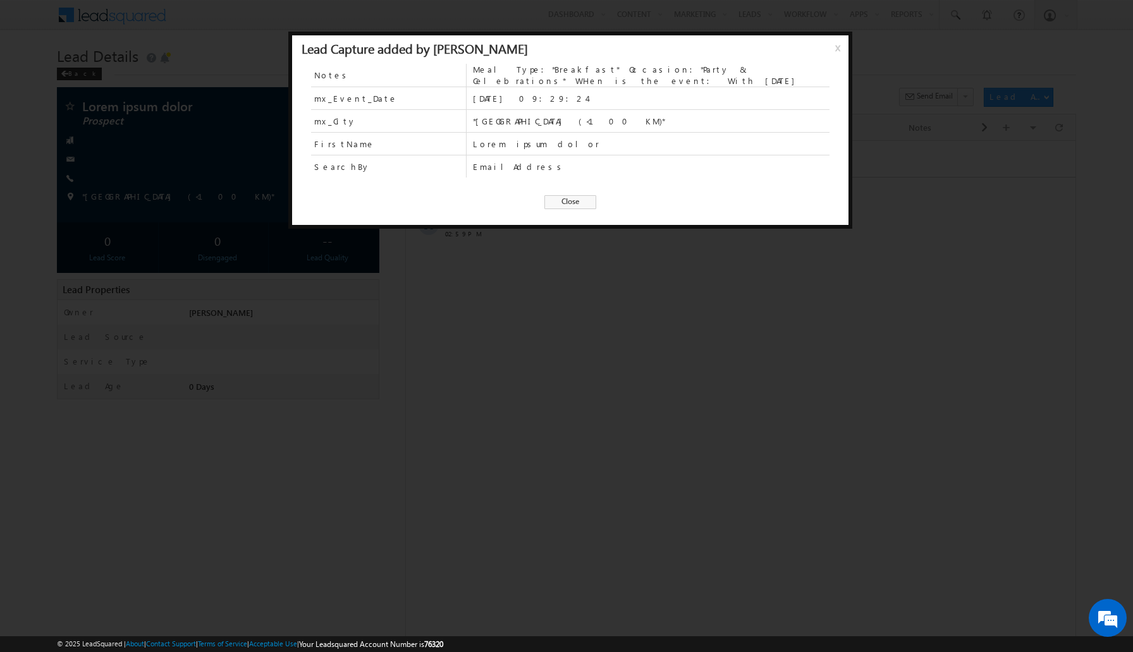
click at [573, 196] on span "Close" at bounding box center [570, 202] width 52 height 14
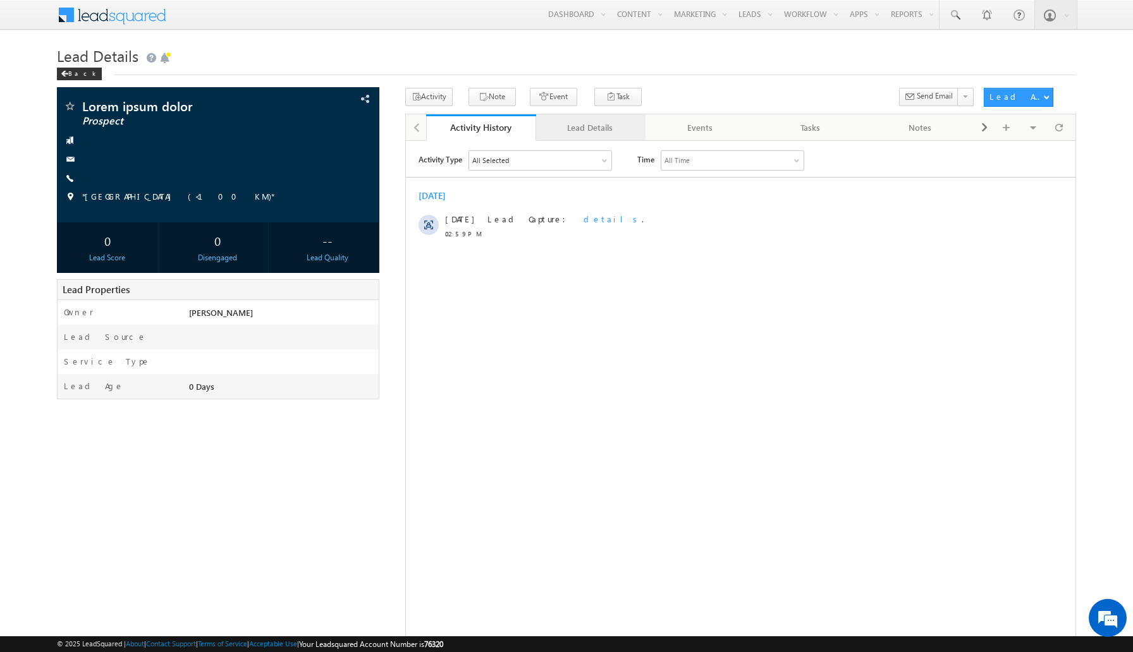
click at [609, 134] on div "Lead Details" at bounding box center [590, 127] width 88 height 15
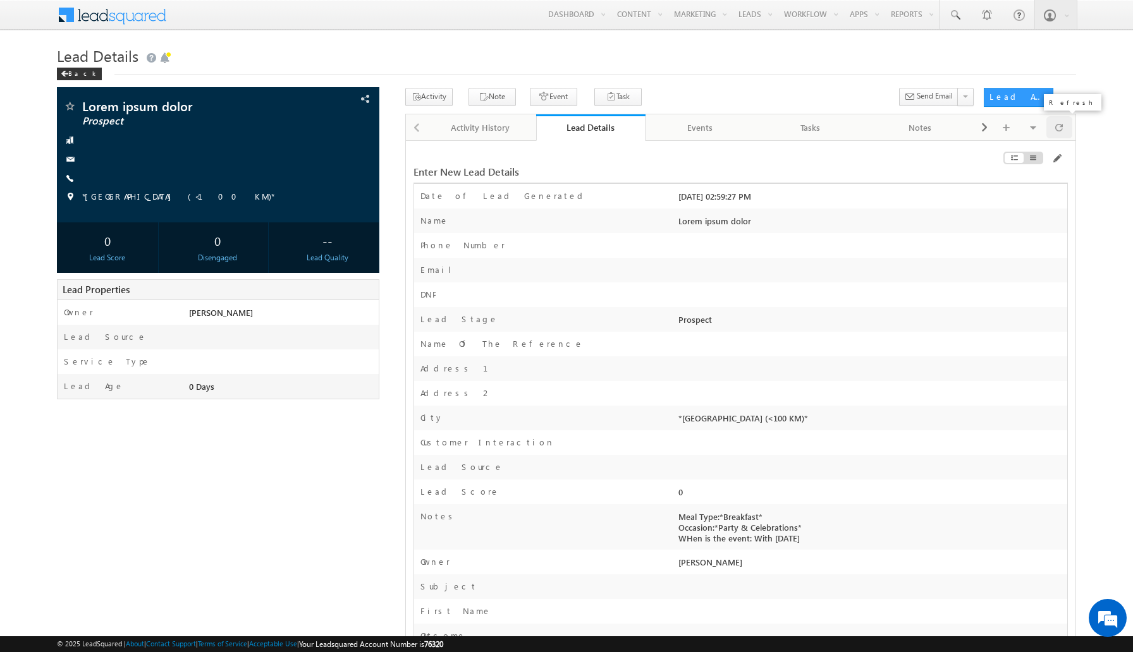
click at [1064, 130] on div at bounding box center [1059, 127] width 26 height 22
click at [485, 37] on body "Menu [PERSON_NAME] team@ CRAFT MYPLA [DOMAIN_NAME] M" at bounding box center [566, 408] width 1133 height 817
